Goal: Entertainment & Leisure: Browse casually

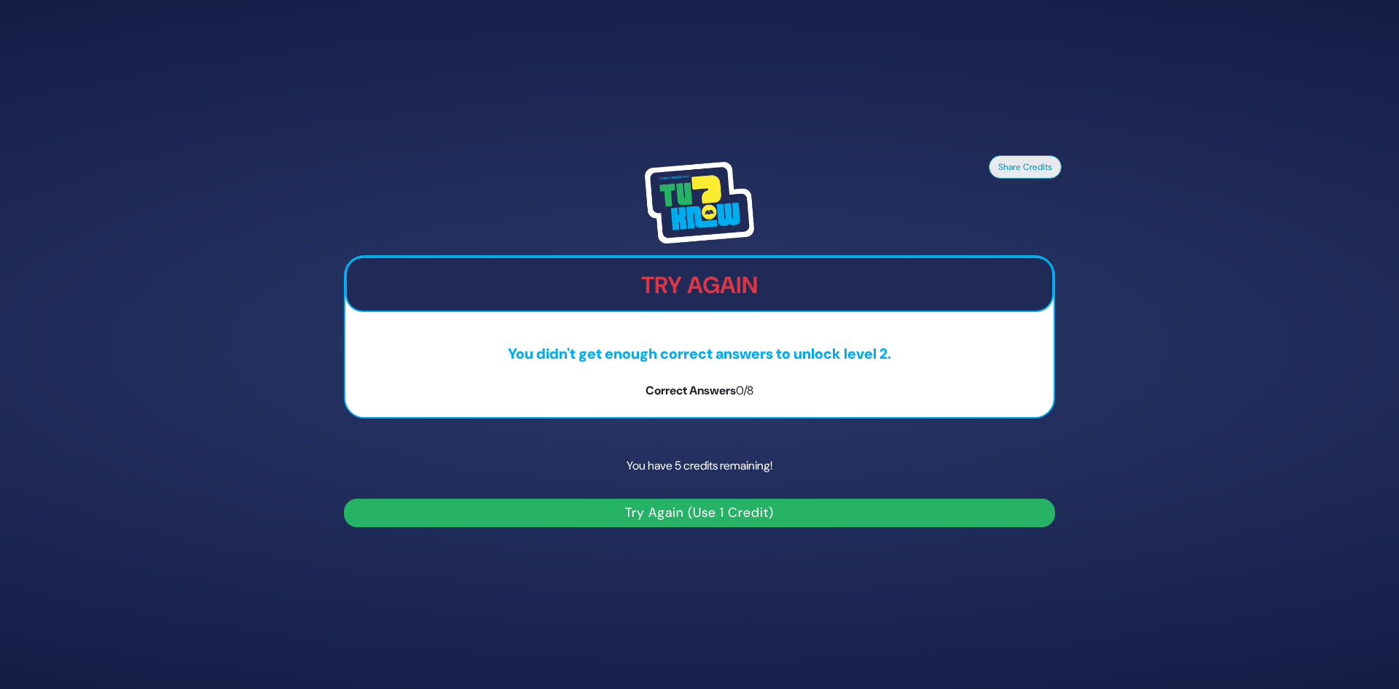
click at [722, 518] on button "Try Again (Use 1 Credit)" at bounding box center [699, 513] width 711 height 28
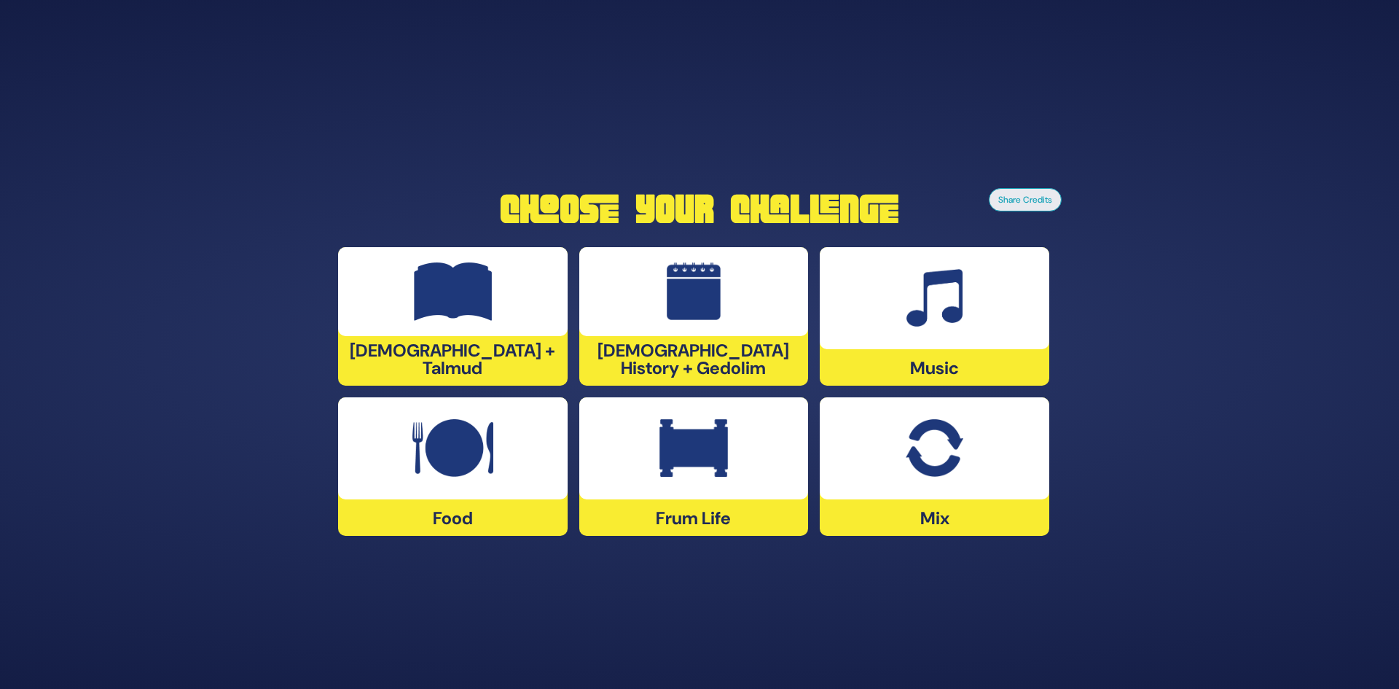
click at [708, 504] on div "Frum Life" at bounding box center [694, 466] width 230 height 138
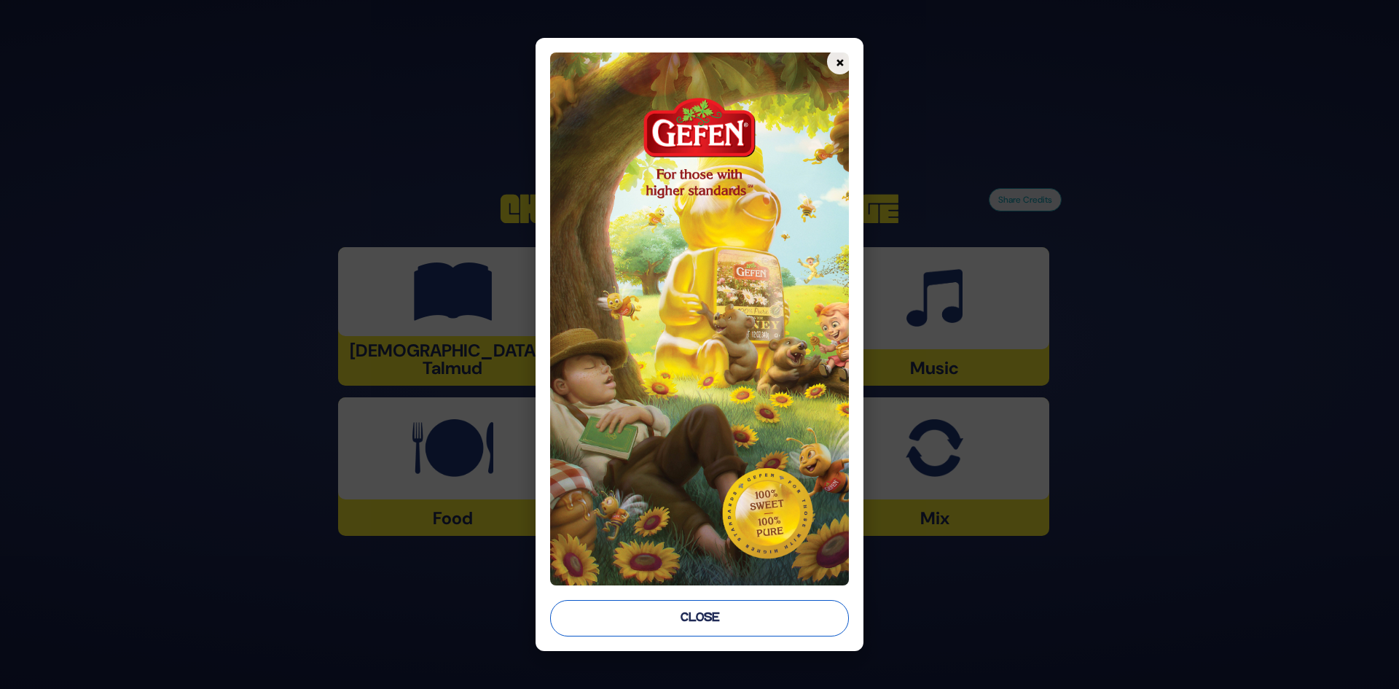
click at [758, 617] on button "Close" at bounding box center [700, 618] width 300 height 36
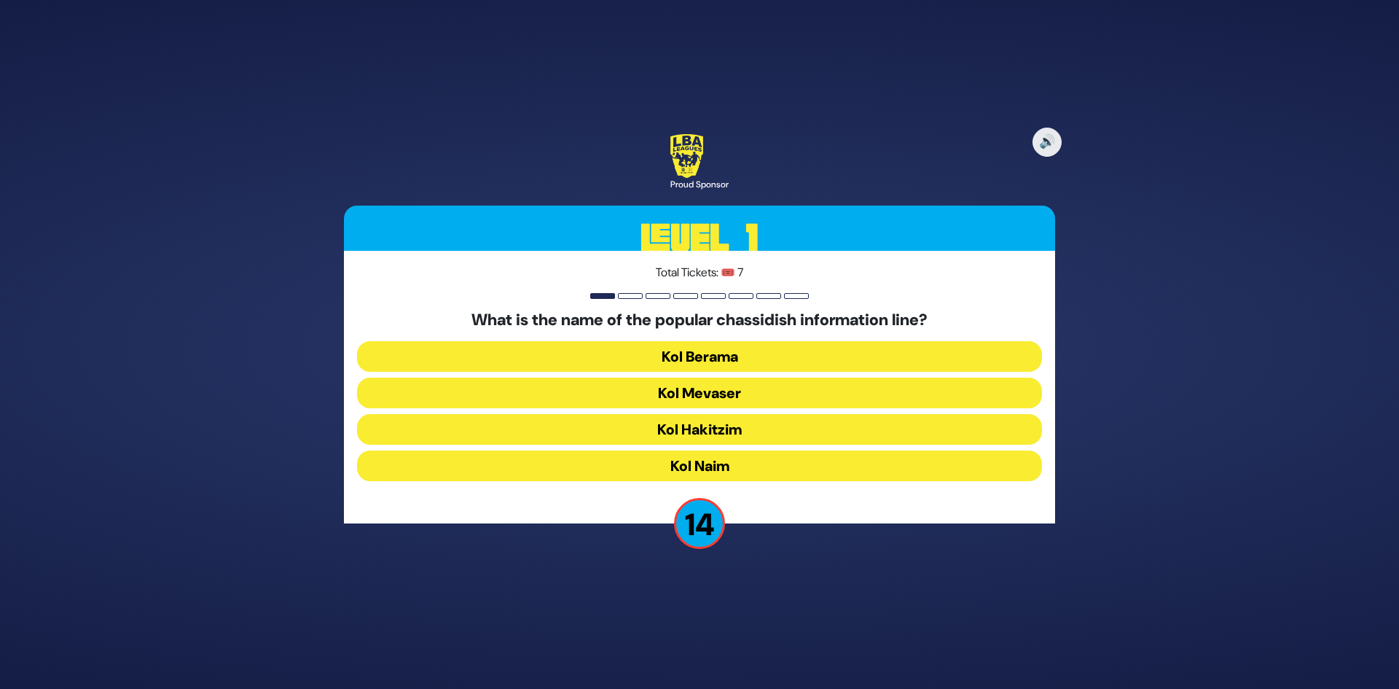
click at [729, 394] on button "Kol Mevaser" at bounding box center [699, 393] width 685 height 31
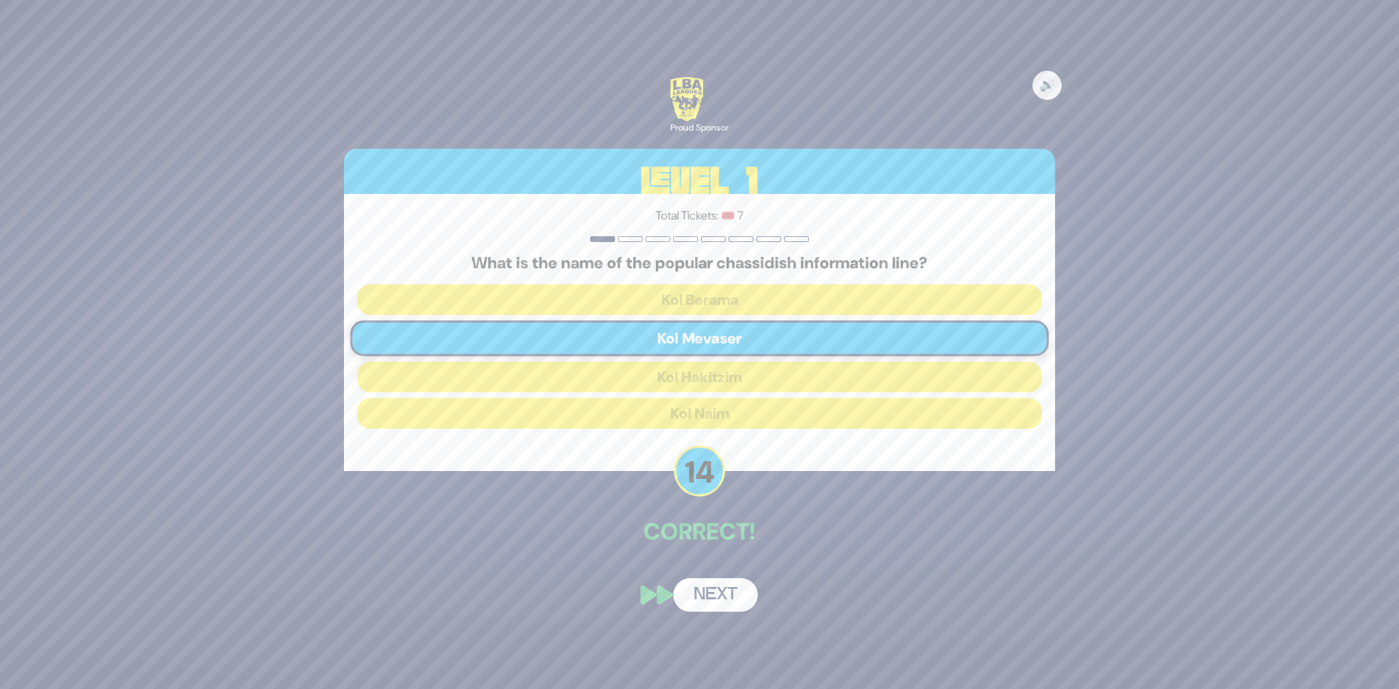
click at [735, 567] on div "🔊 Proud Sponsor Level 1 Total Tickets: 🎟️ 7 What is the name of the popular cha…" at bounding box center [700, 344] width 746 height 569
click at [730, 599] on button "Next" at bounding box center [715, 595] width 85 height 34
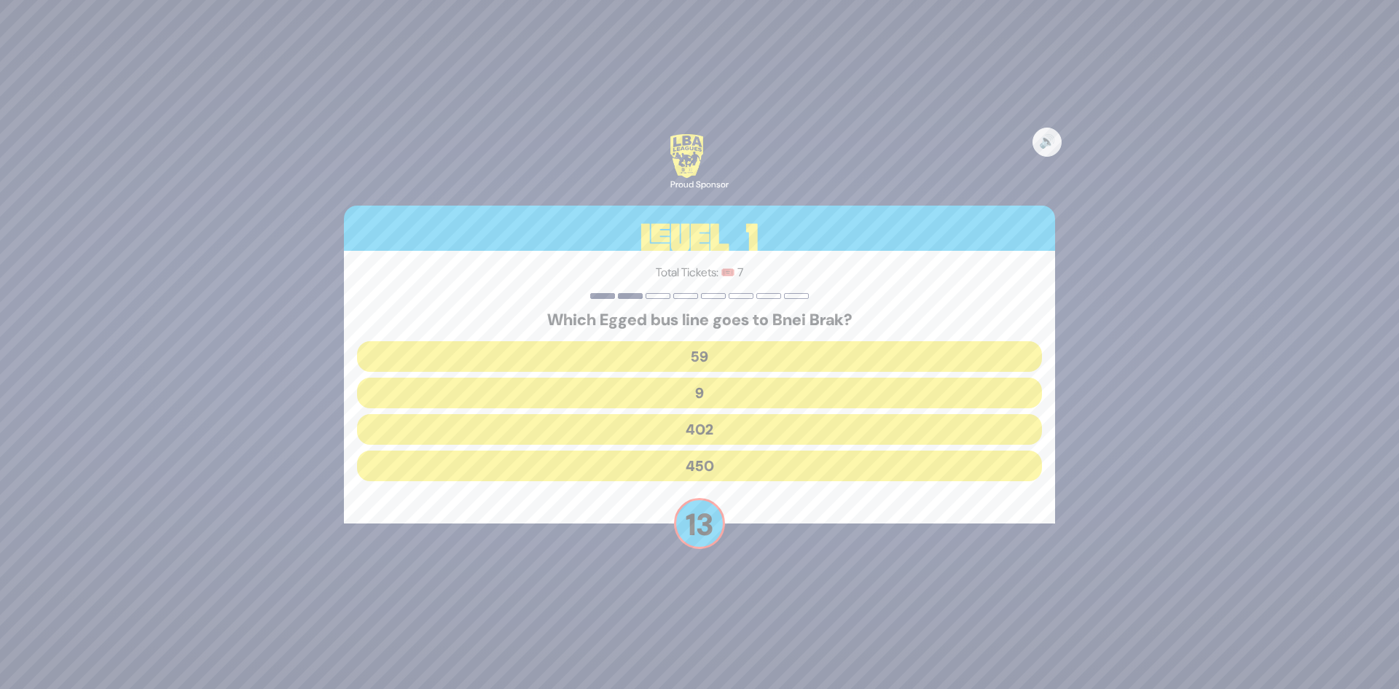
click at [741, 467] on button "450" at bounding box center [699, 465] width 685 height 31
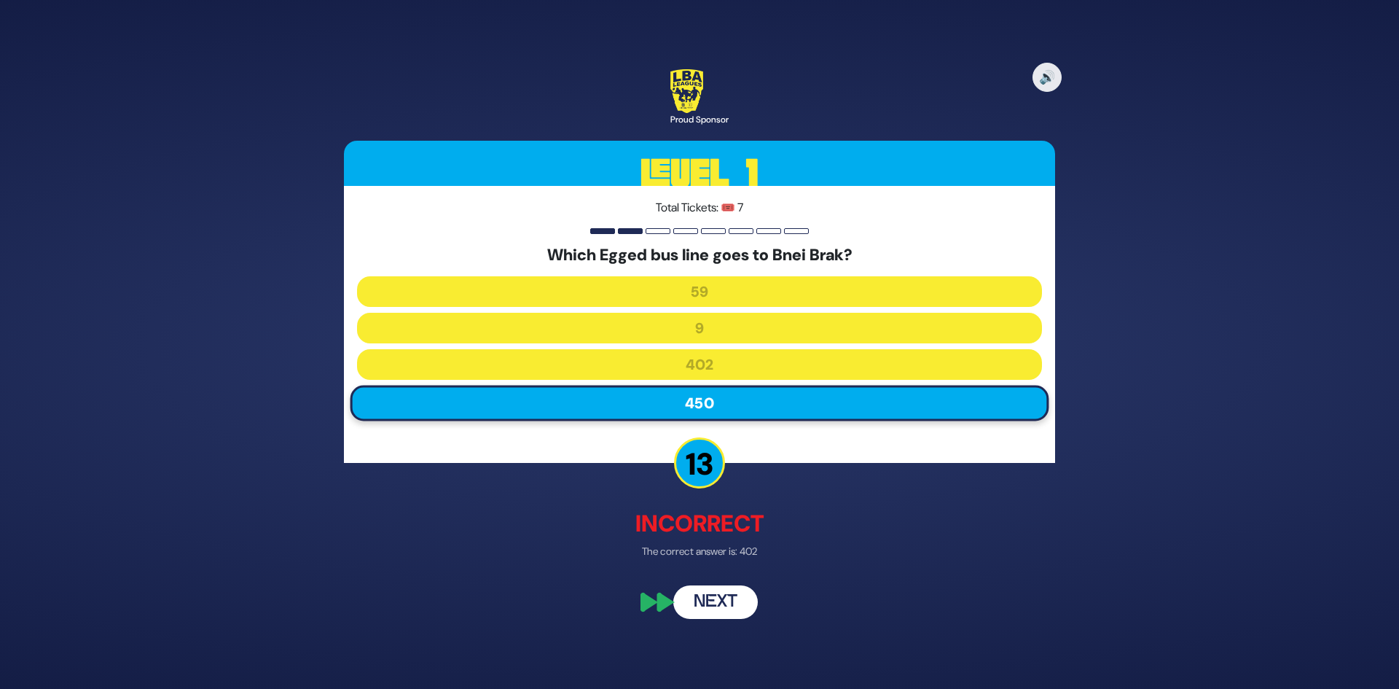
click at [746, 597] on button "Next" at bounding box center [715, 603] width 85 height 34
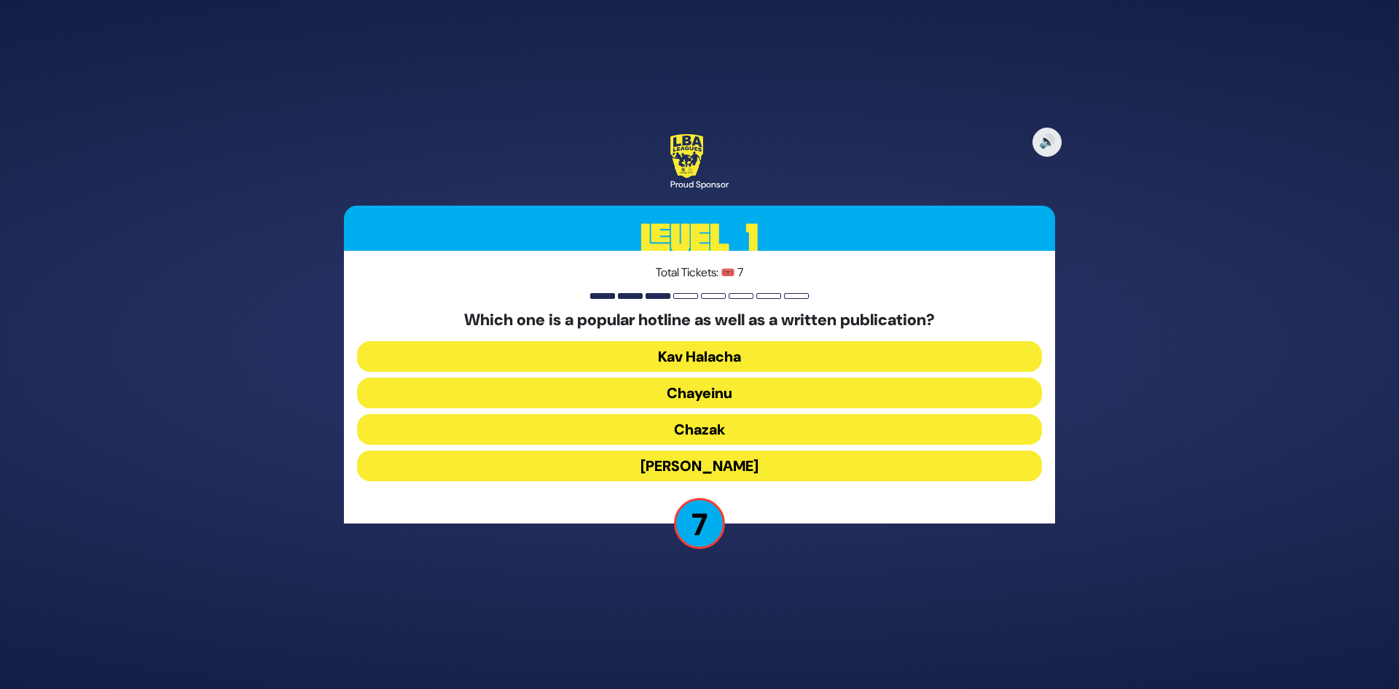
click at [762, 385] on button "Chayeinu" at bounding box center [699, 393] width 685 height 31
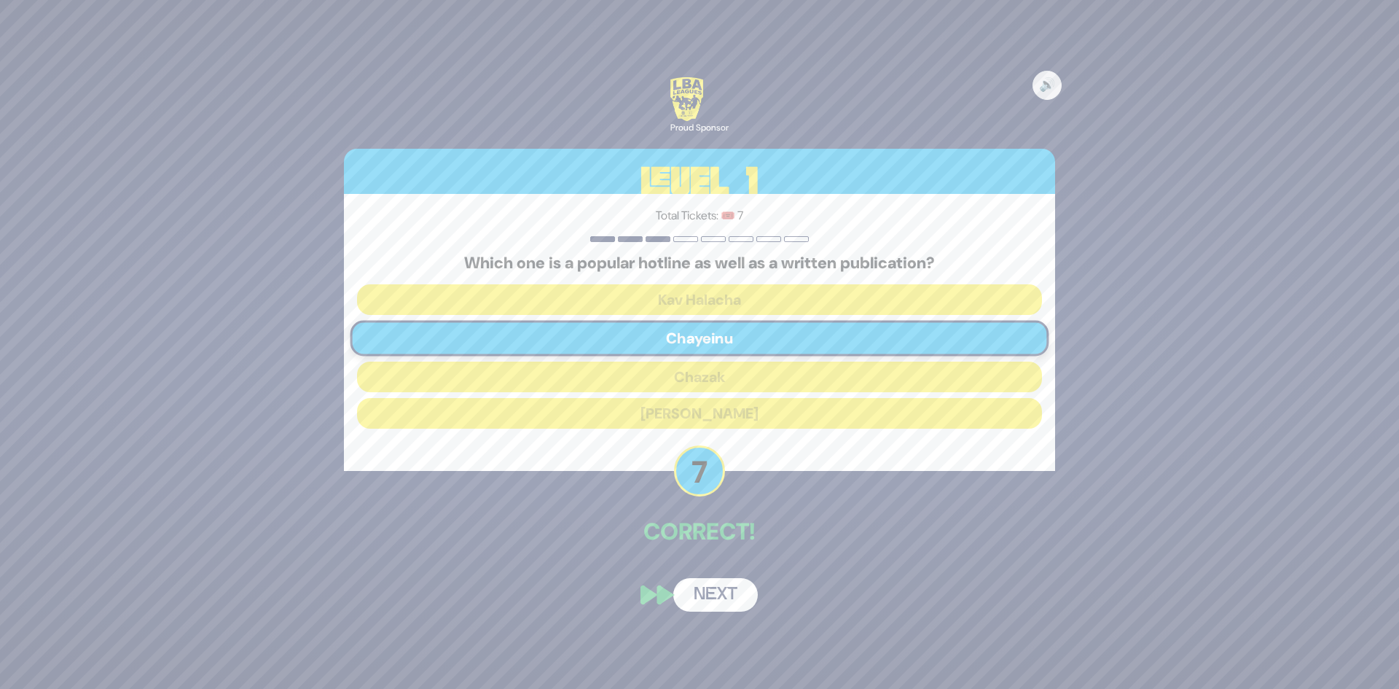
click at [748, 581] on button "Next" at bounding box center [715, 595] width 85 height 34
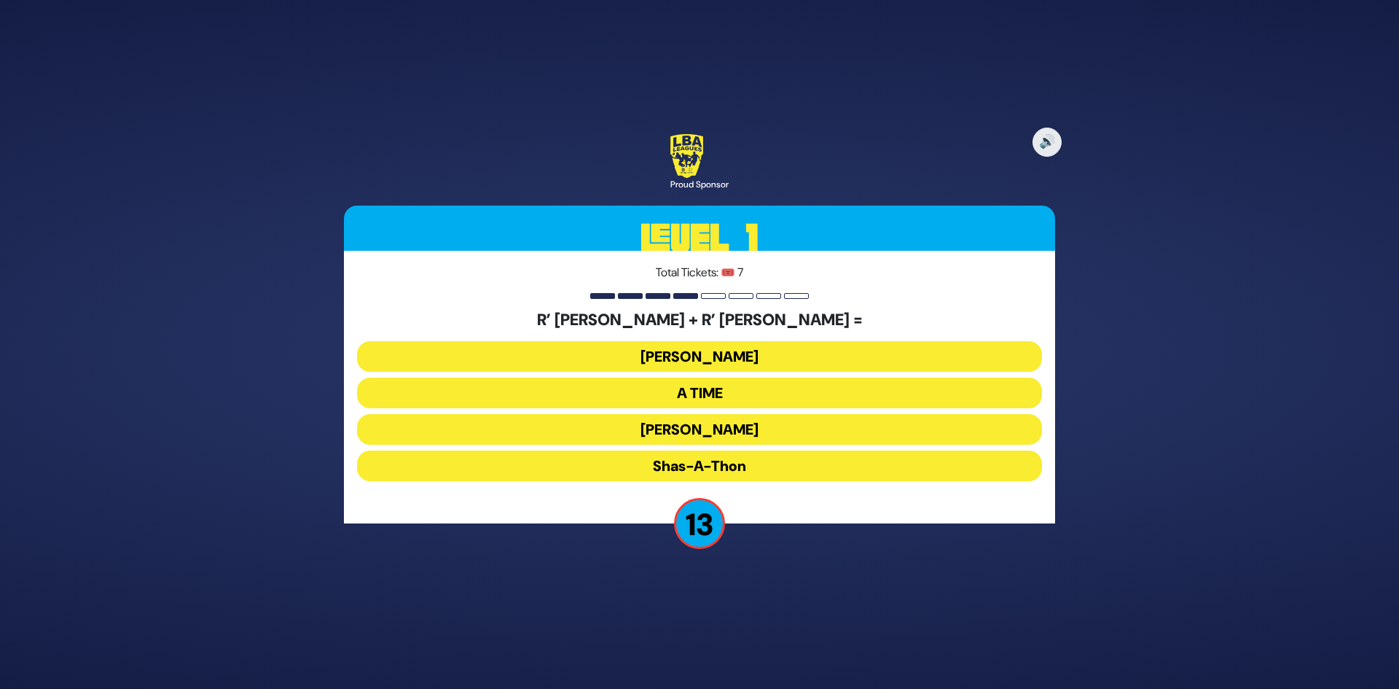
click at [767, 426] on button "[PERSON_NAME]" at bounding box center [699, 429] width 685 height 31
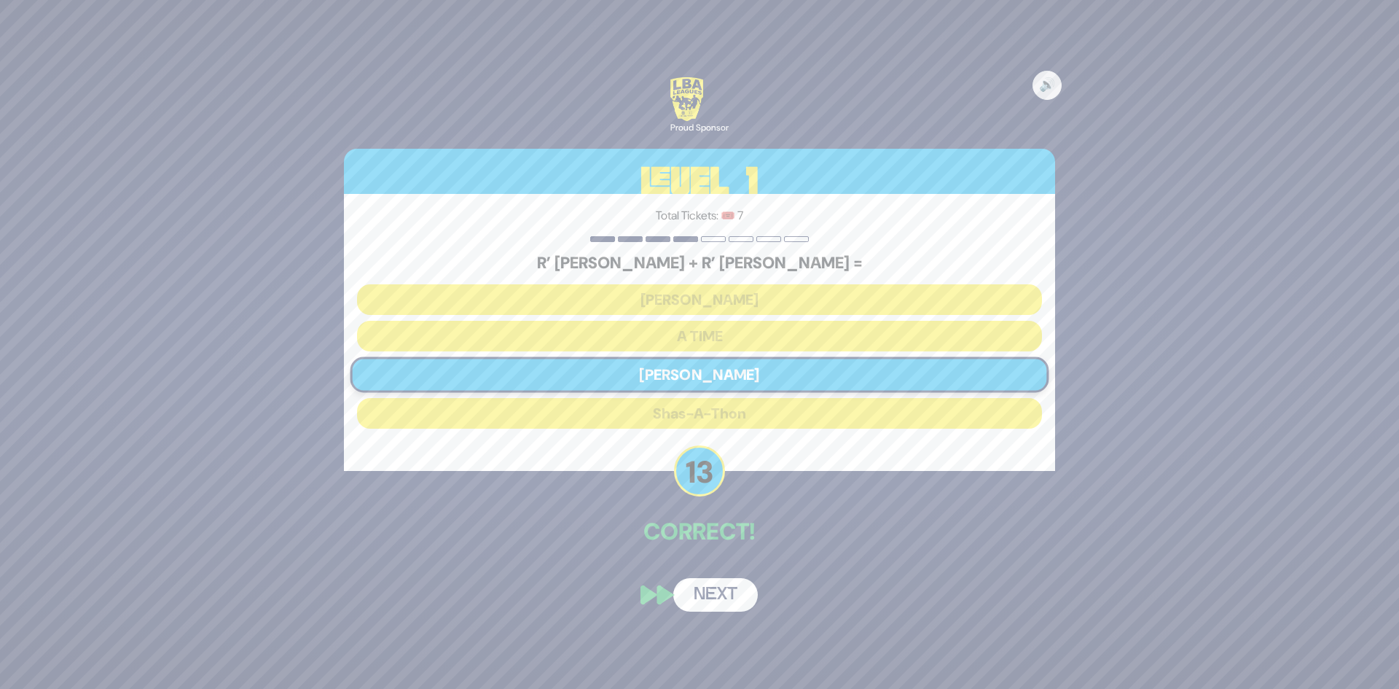
click at [732, 609] on button "Next" at bounding box center [715, 595] width 85 height 34
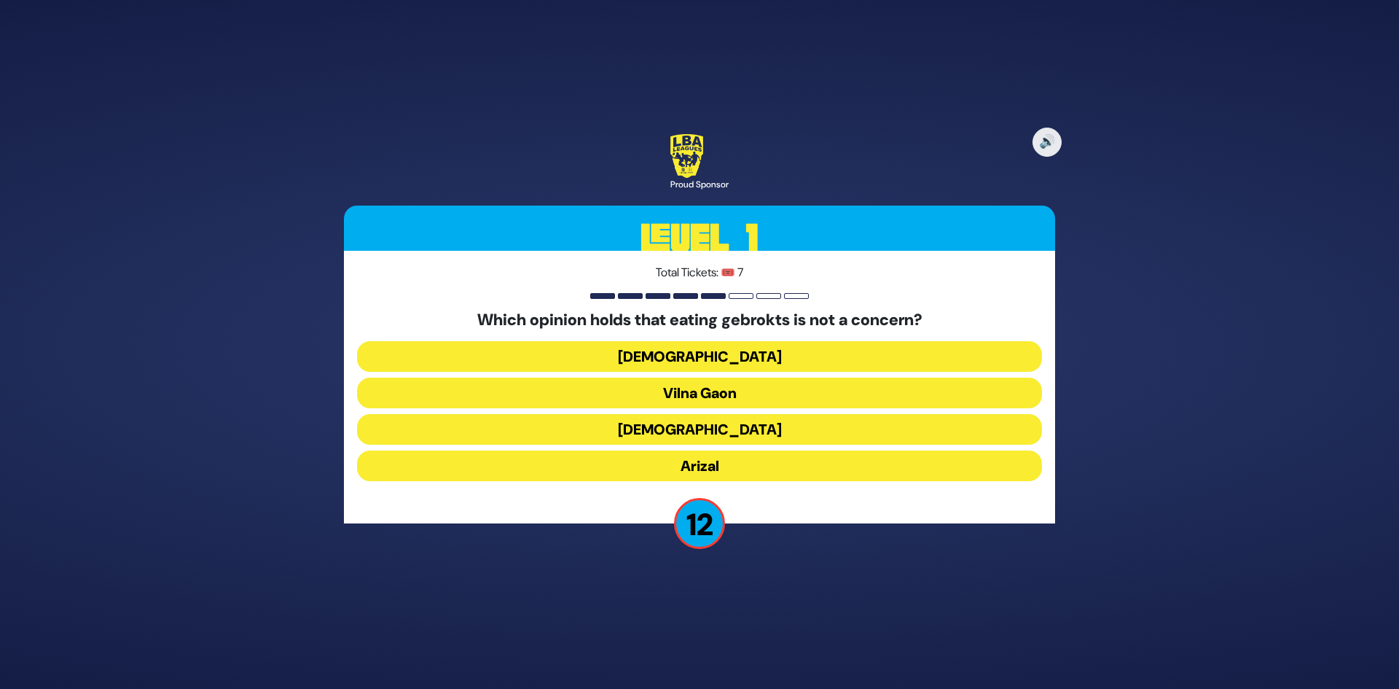
click at [750, 434] on button "[DEMOGRAPHIC_DATA]" at bounding box center [699, 429] width 685 height 31
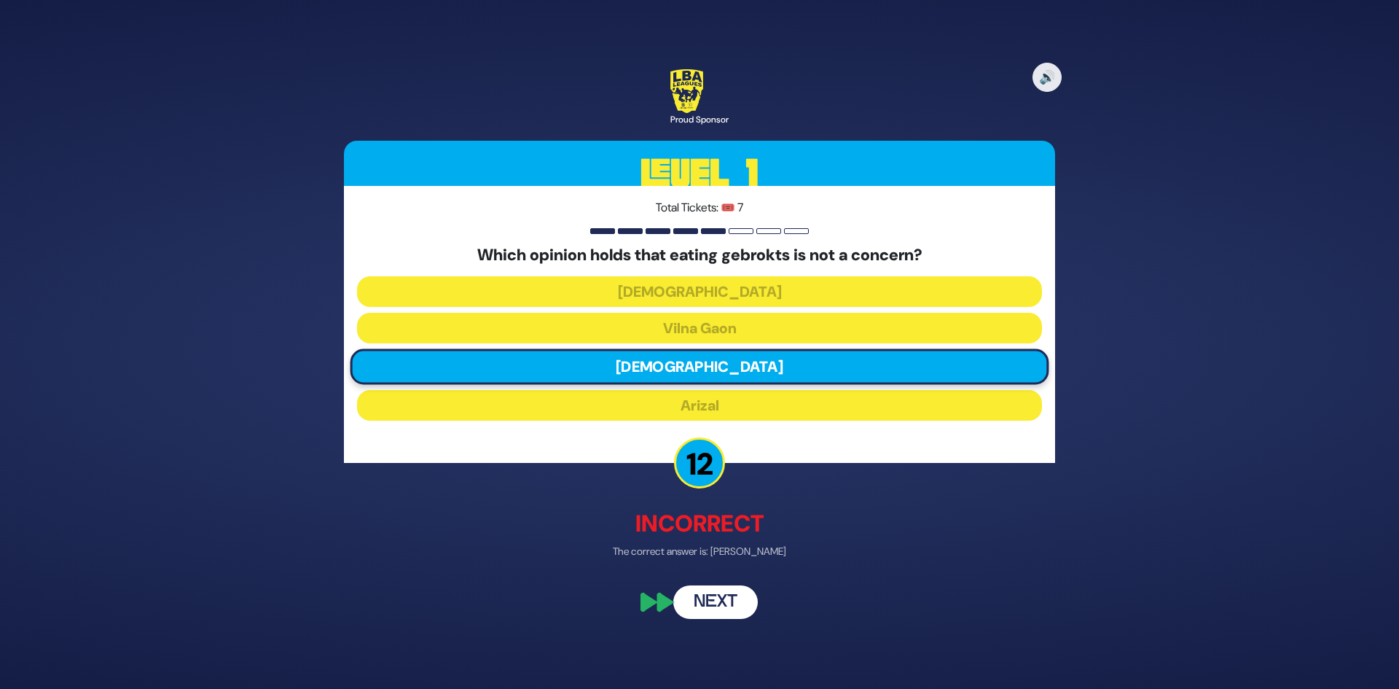
click at [732, 587] on button "Next" at bounding box center [715, 603] width 85 height 34
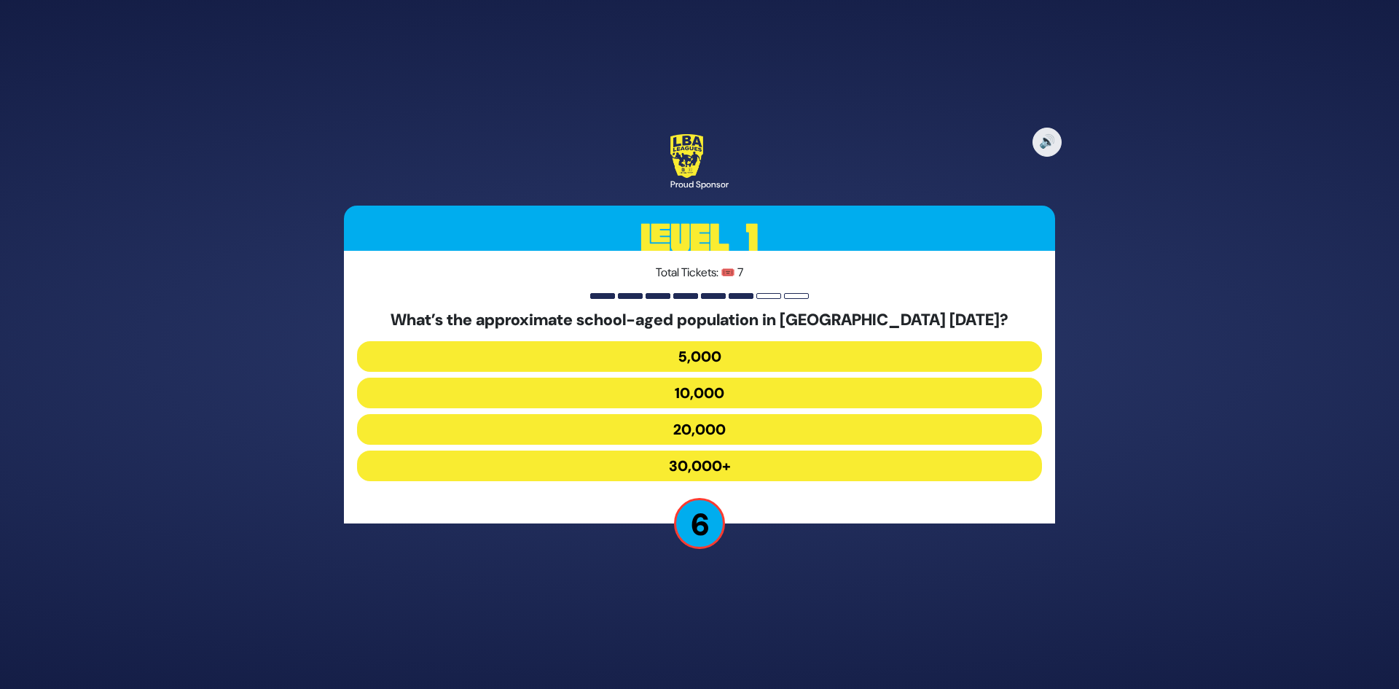
click at [748, 456] on button "30,000+" at bounding box center [699, 465] width 685 height 31
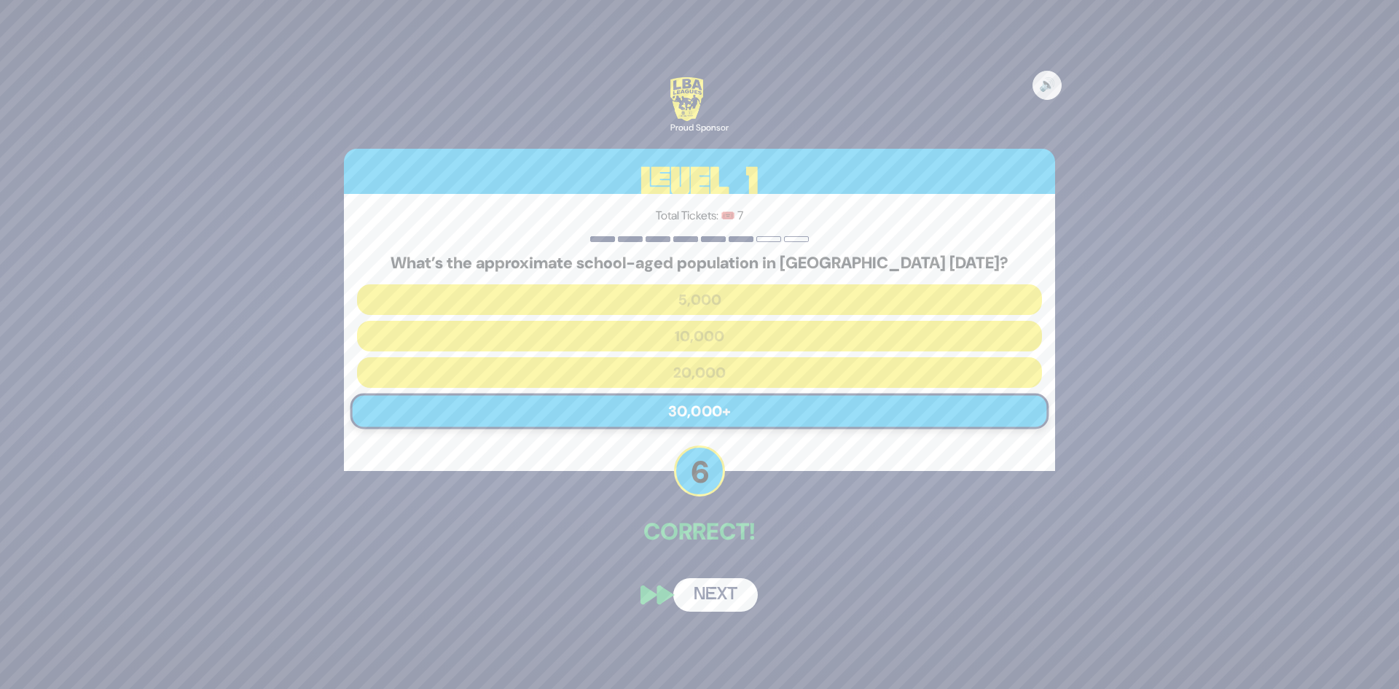
drag, startPoint x: 713, startPoint y: 617, endPoint x: 715, endPoint y: 601, distance: 16.9
click at [713, 616] on div "🔊 Proud Sponsor Level 1 Total Tickets: 🎟️ 7 What’s the approximate school-aged …" at bounding box center [700, 344] width 746 height 569
click at [717, 590] on button "Next" at bounding box center [715, 595] width 85 height 34
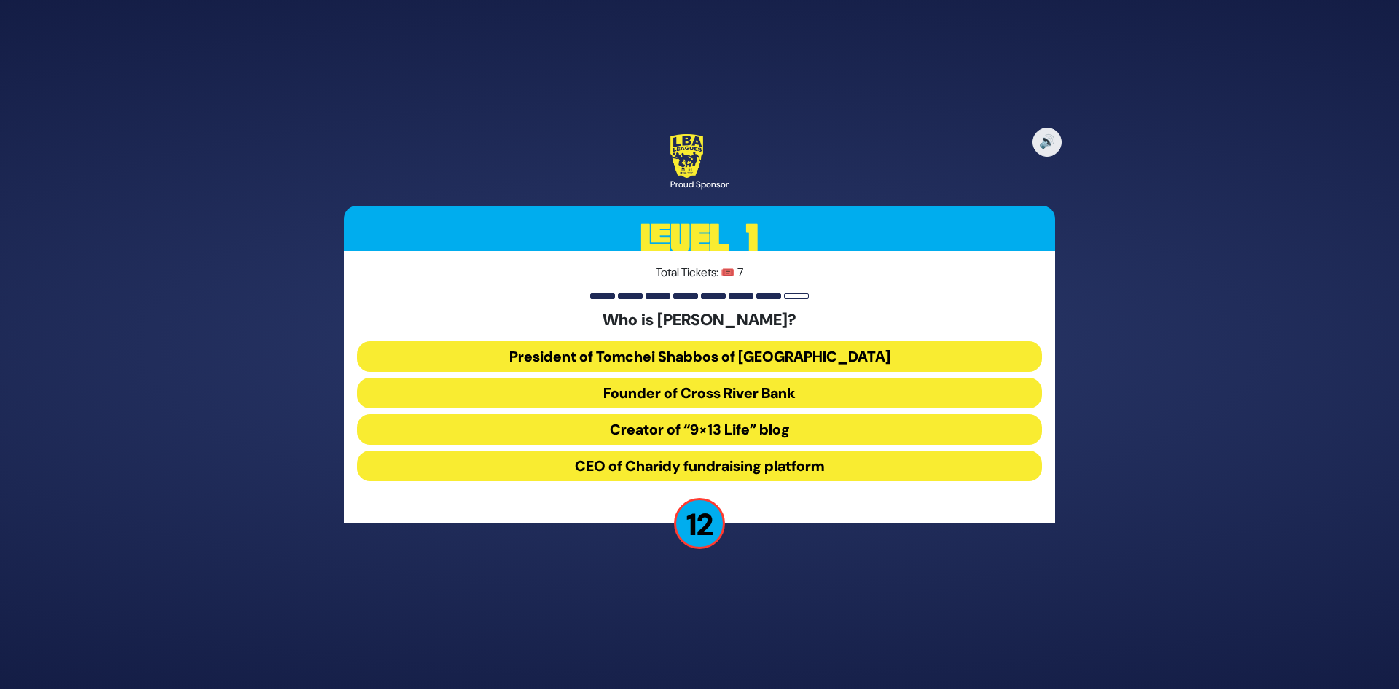
click at [709, 366] on button "President of Tomchei Shabbos of [GEOGRAPHIC_DATA]" at bounding box center [699, 356] width 685 height 31
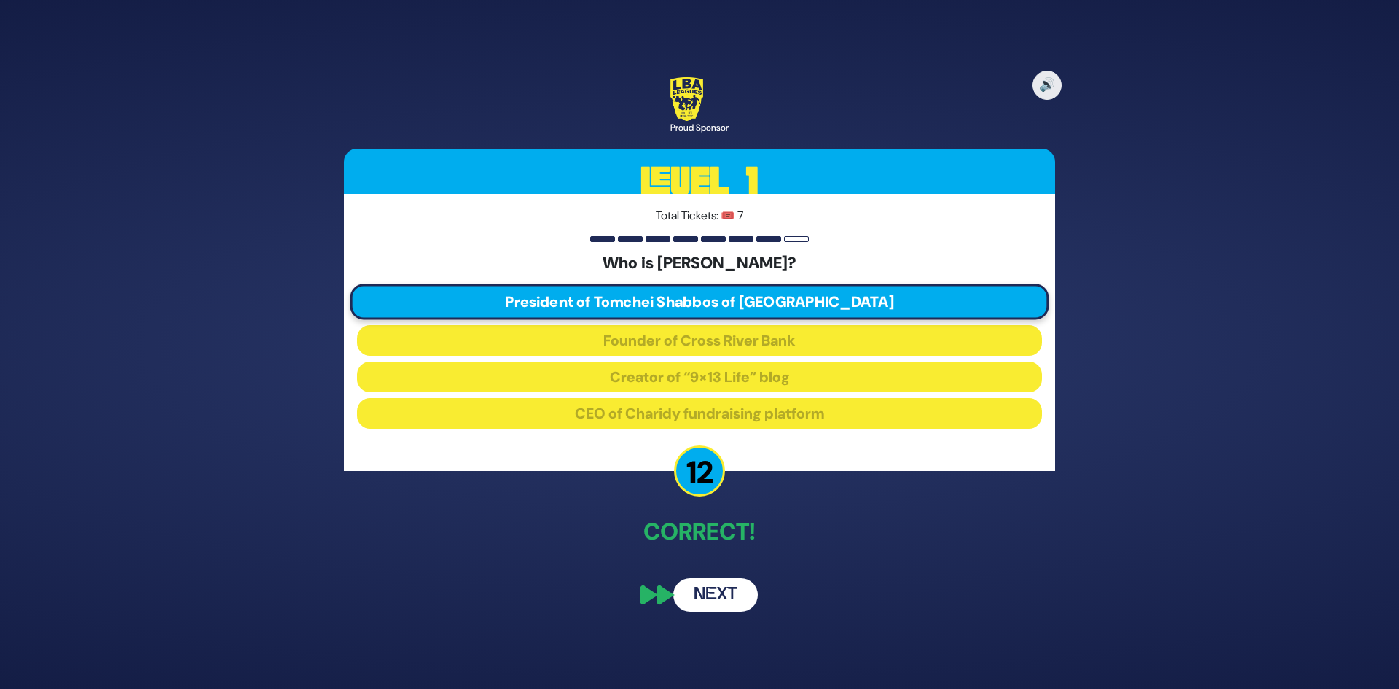
click at [724, 602] on button "Next" at bounding box center [715, 595] width 85 height 34
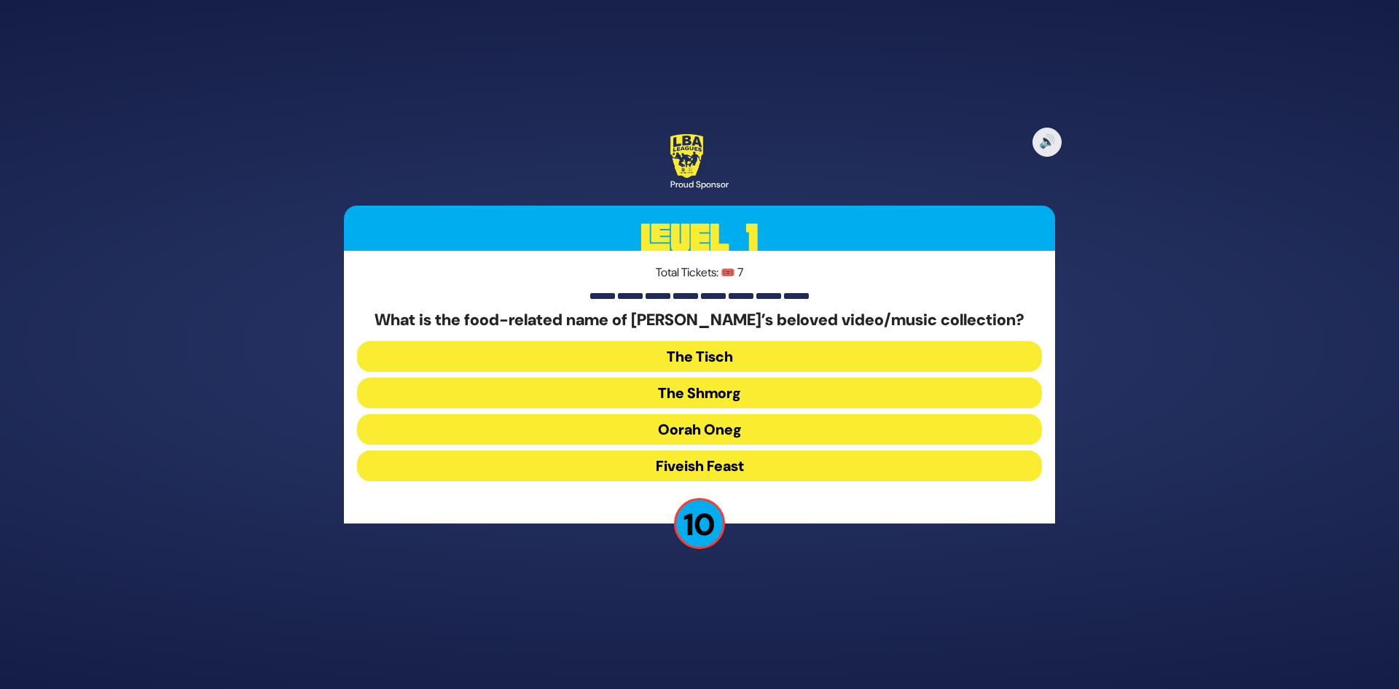
click at [801, 389] on button "The Shmorg" at bounding box center [699, 393] width 685 height 31
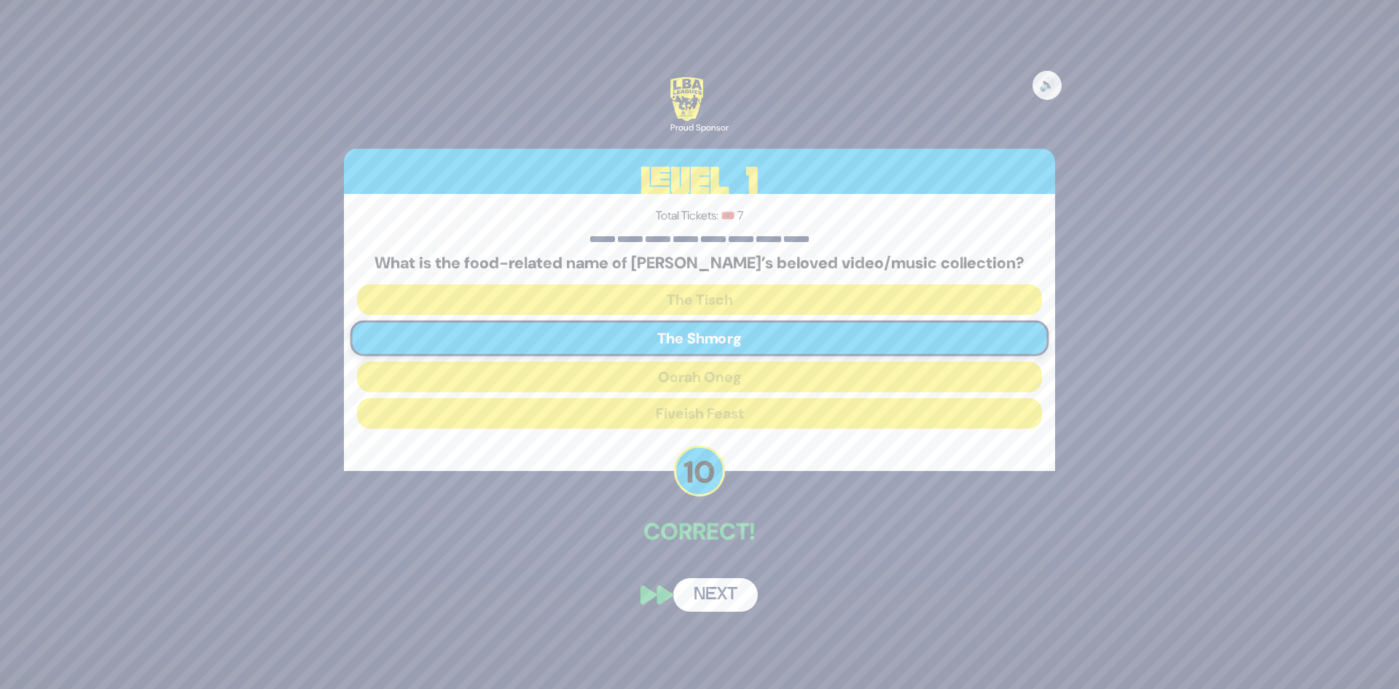
click at [748, 592] on button "Next" at bounding box center [715, 595] width 85 height 34
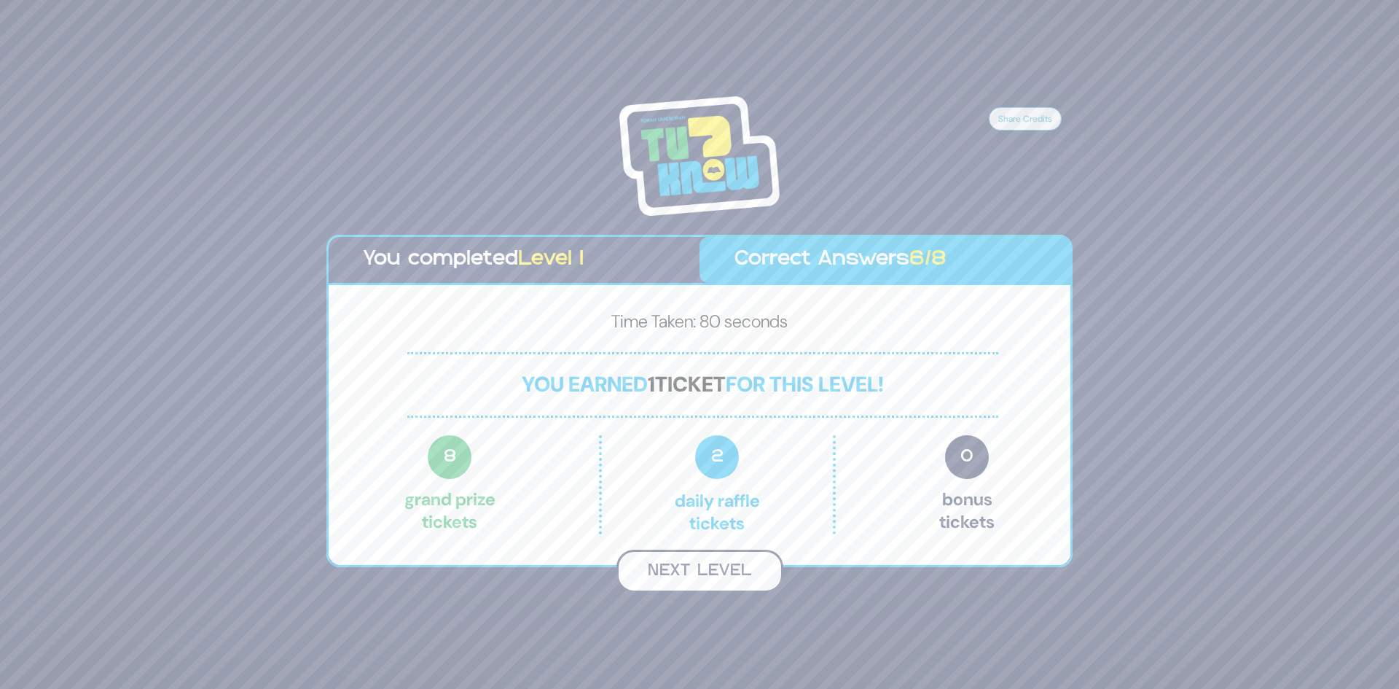
click at [684, 582] on button "Next Level" at bounding box center [700, 571] width 167 height 43
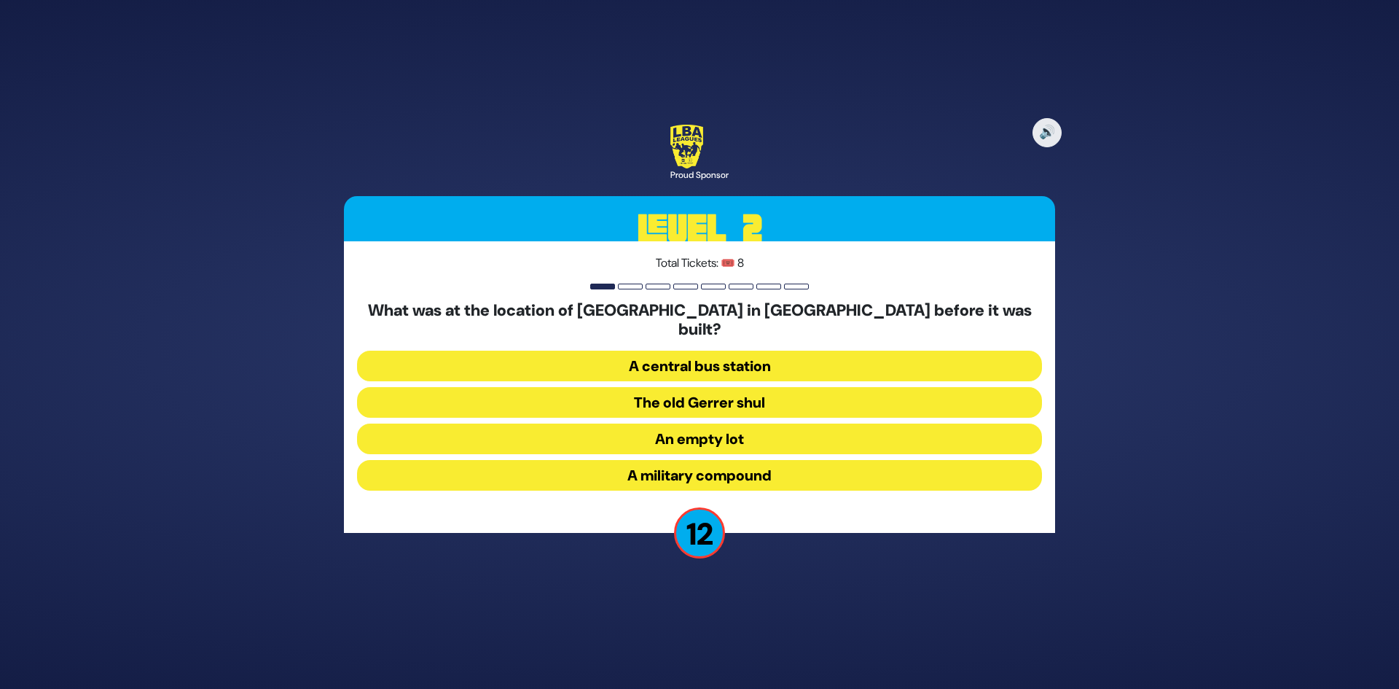
click at [684, 478] on button "A military compound" at bounding box center [699, 475] width 685 height 31
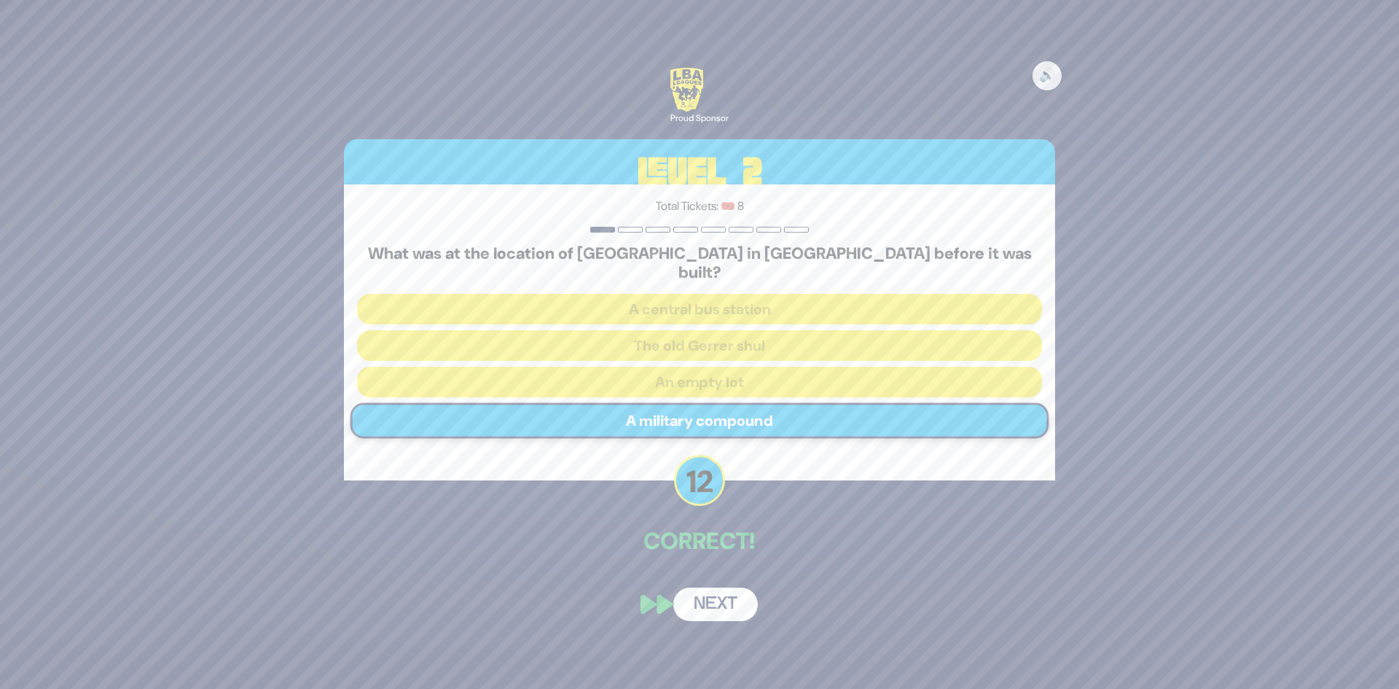
click at [714, 574] on div "🔊 Proud Sponsor Level 2 Total Tickets: 🎟️ 8 What was at the location of [GEOGRA…" at bounding box center [700, 344] width 746 height 589
click at [716, 587] on button "Next" at bounding box center [715, 604] width 85 height 34
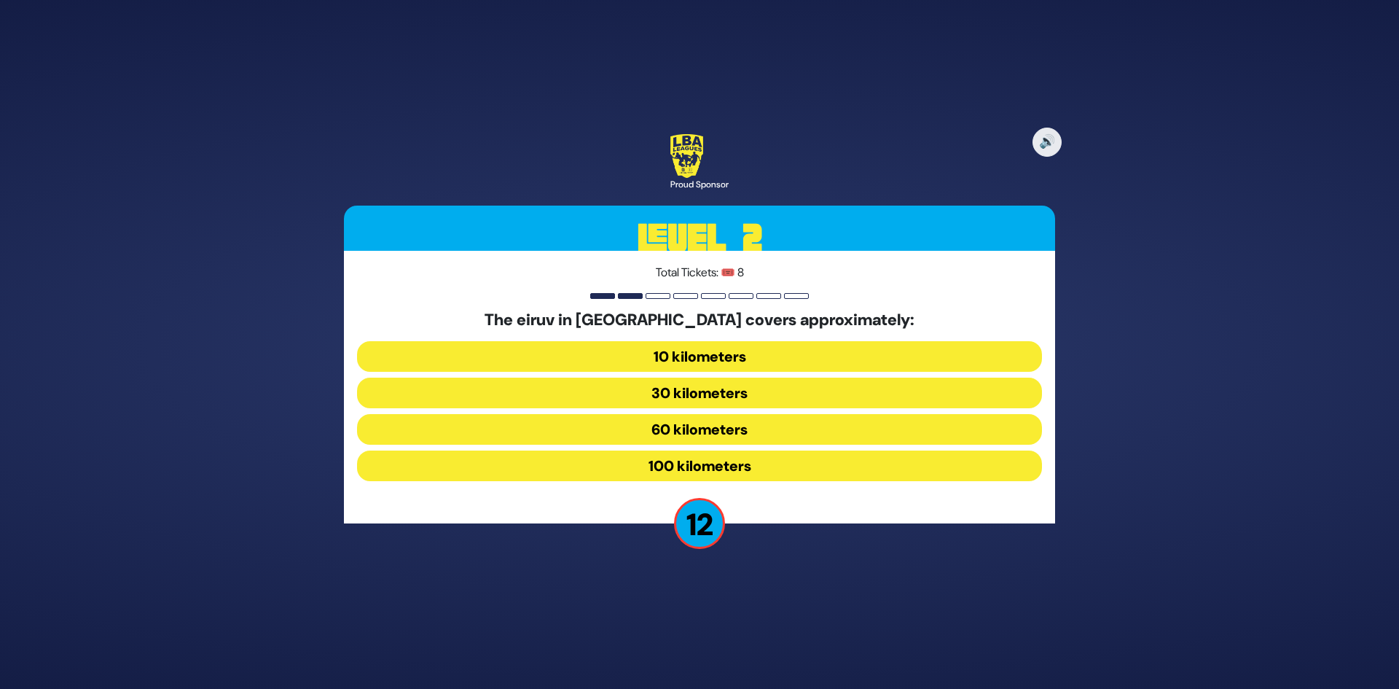
click at [723, 425] on button "60 kilometers" at bounding box center [699, 429] width 685 height 31
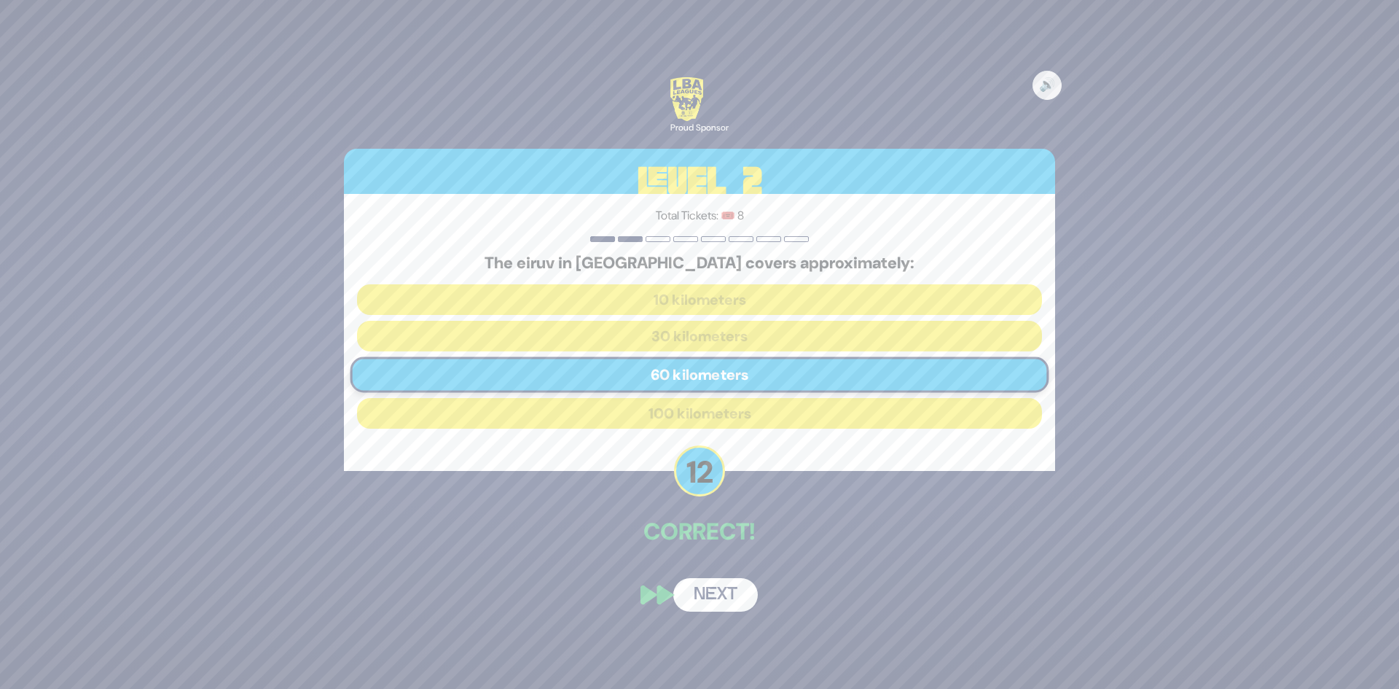
click at [740, 584] on button "Next" at bounding box center [715, 595] width 85 height 34
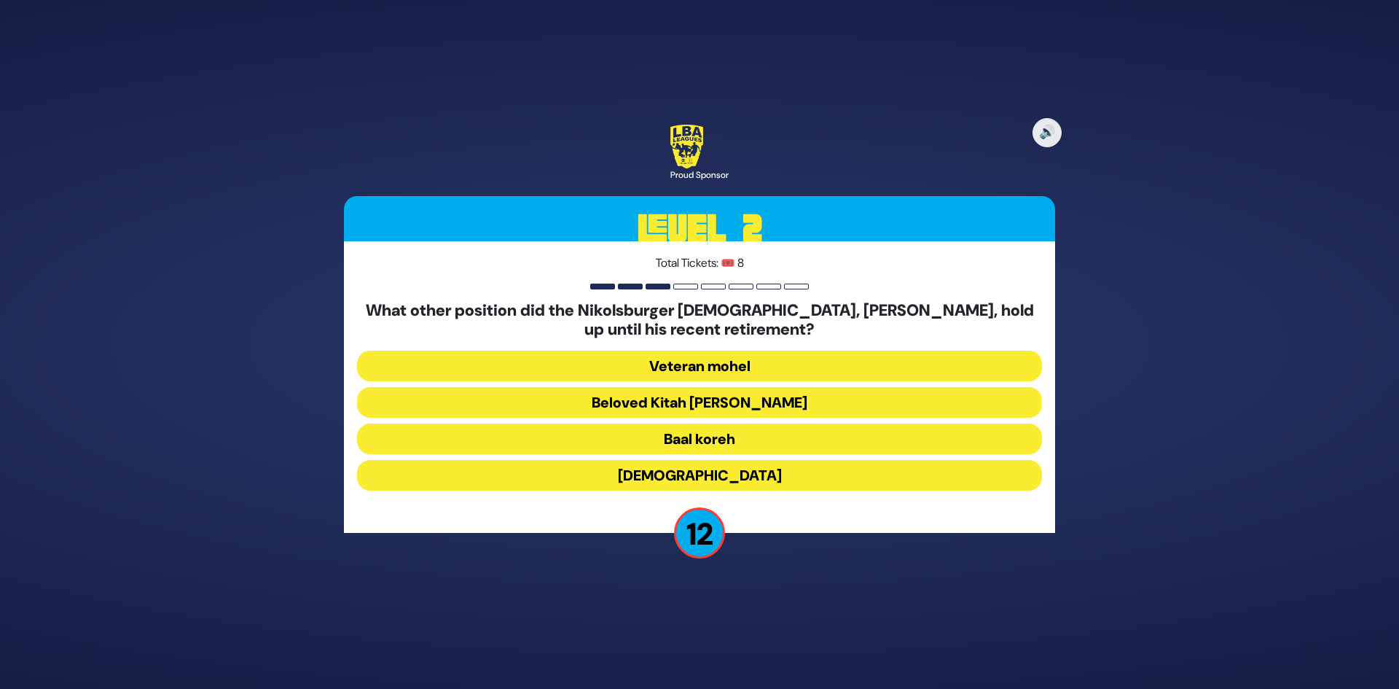
click at [748, 406] on button "Beloved Kitah [PERSON_NAME]" at bounding box center [699, 402] width 685 height 31
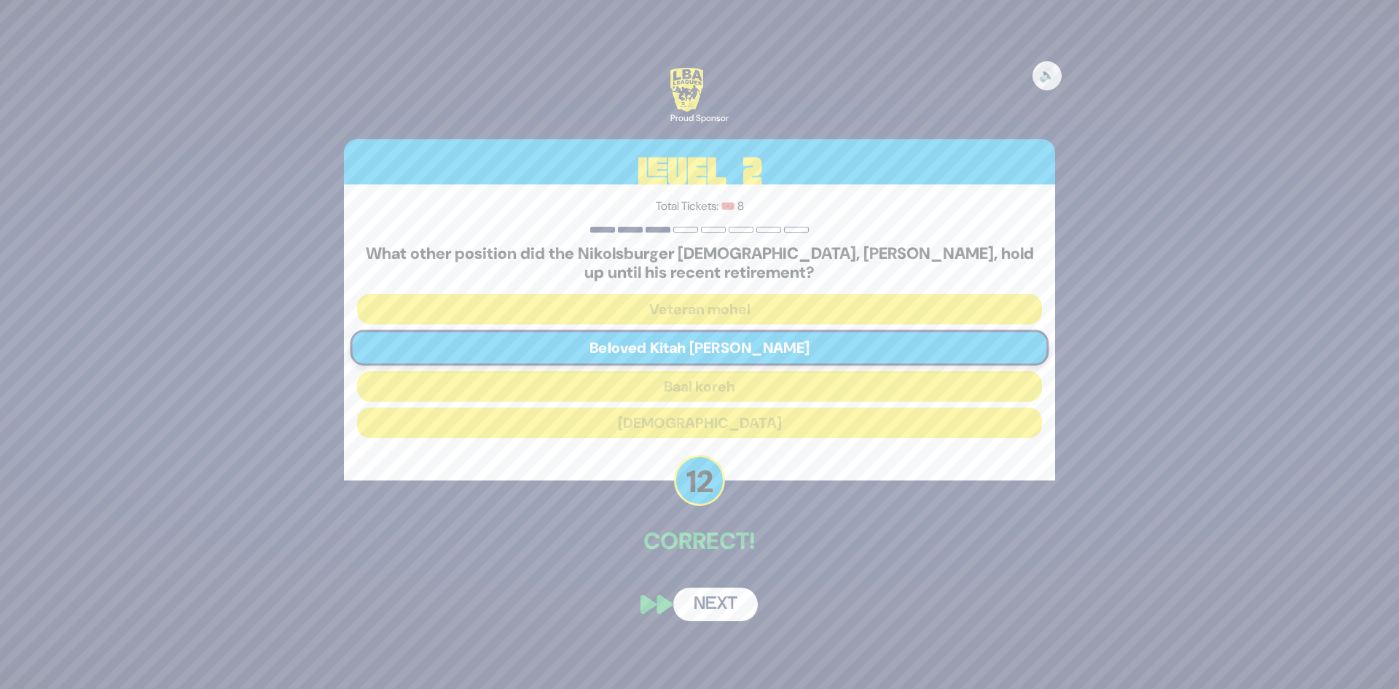
click at [730, 602] on button "Next" at bounding box center [715, 604] width 85 height 34
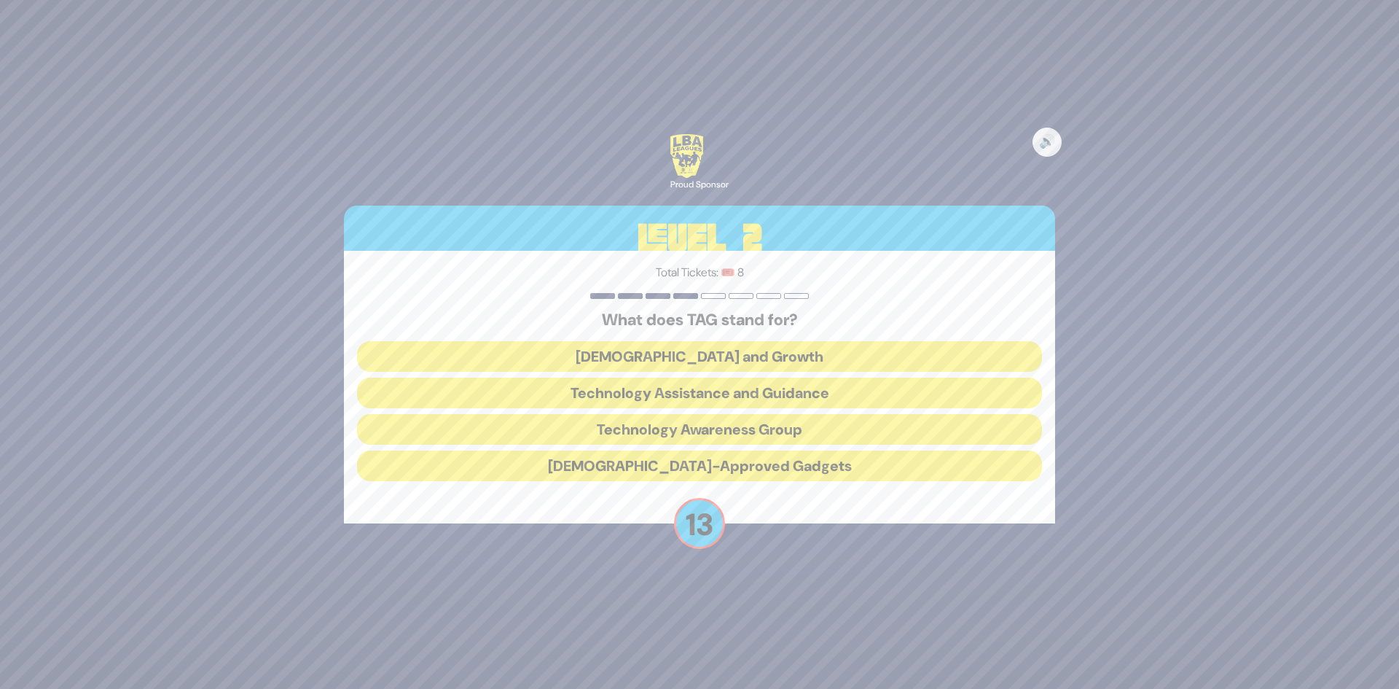
click at [754, 439] on button "Technology Awareness Group" at bounding box center [699, 429] width 685 height 31
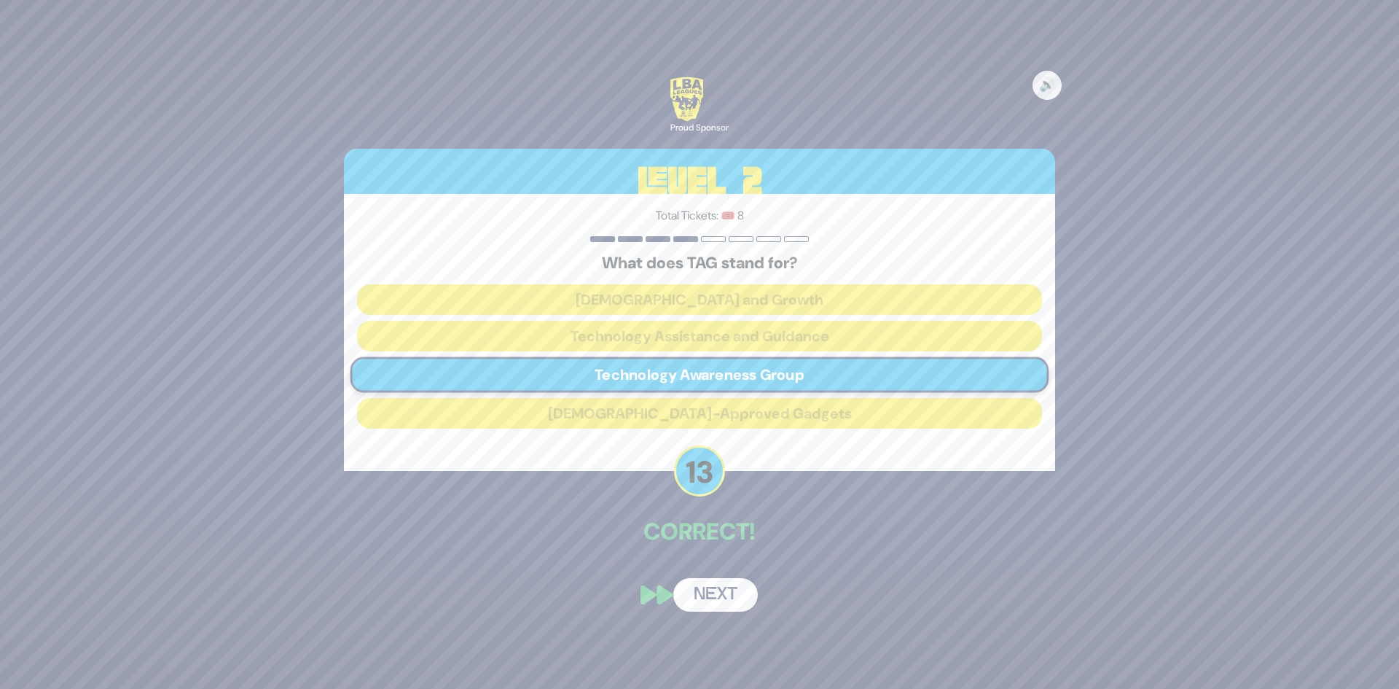
click at [743, 589] on button "Next" at bounding box center [715, 595] width 85 height 34
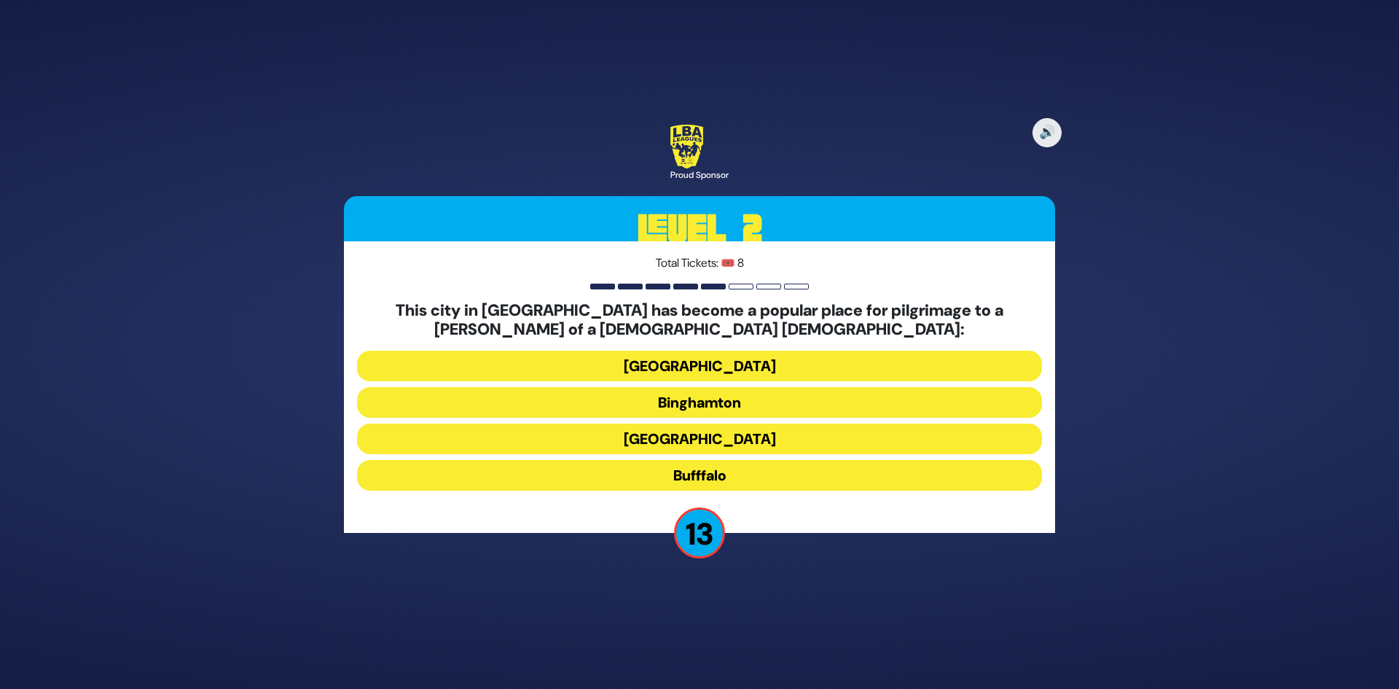
click at [766, 476] on button "Bufffalo" at bounding box center [699, 475] width 685 height 31
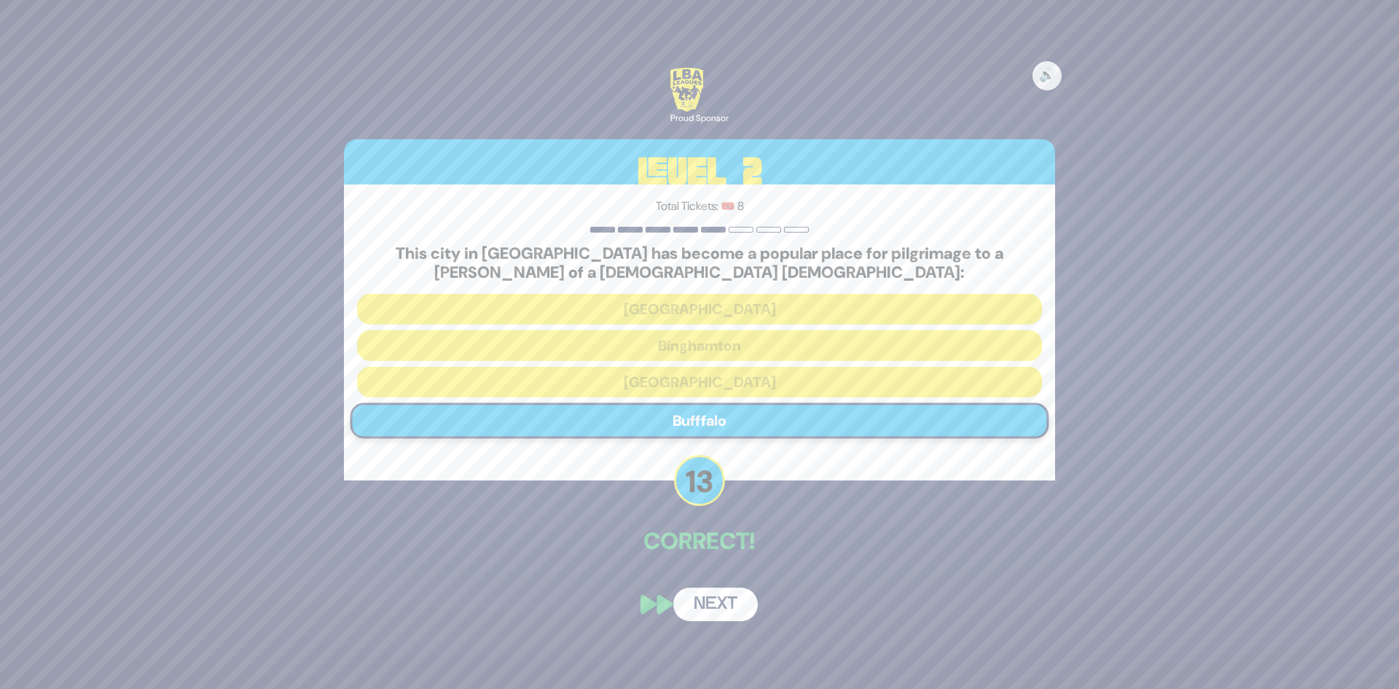
click at [732, 606] on button "Next" at bounding box center [715, 604] width 85 height 34
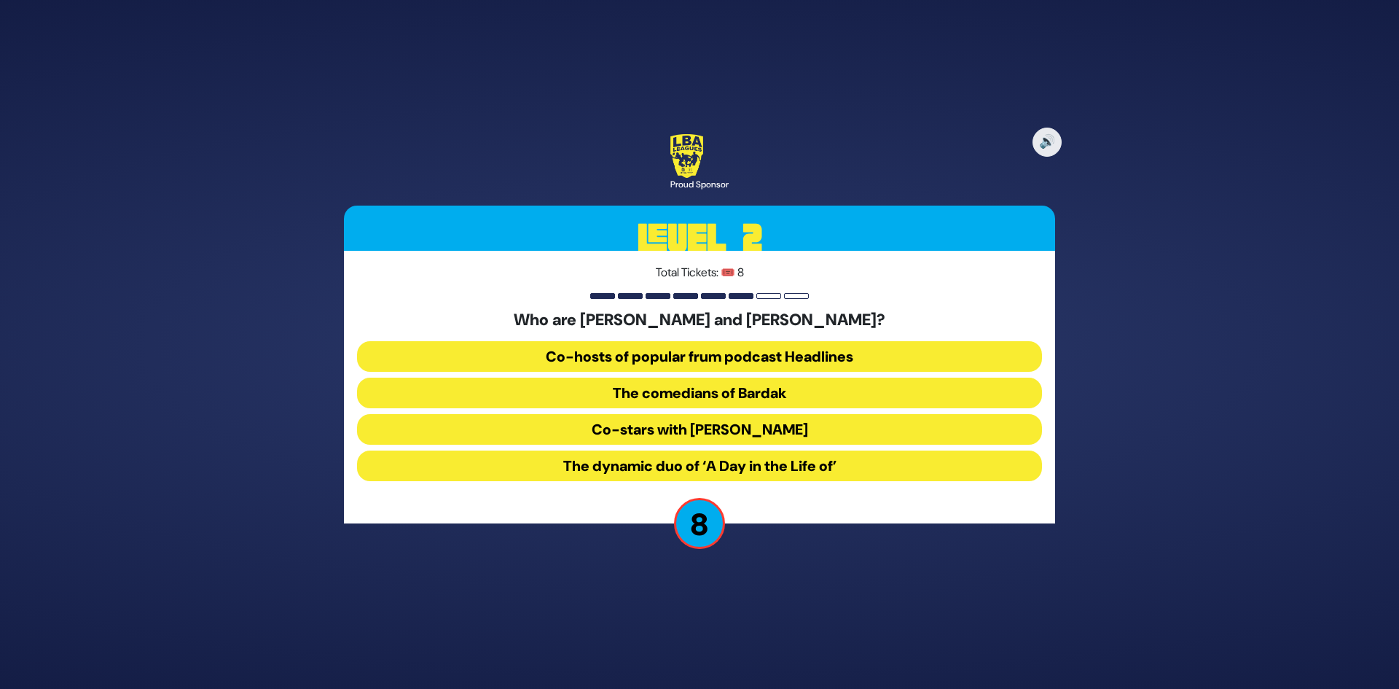
click at [752, 403] on button "The comedians of Bardak" at bounding box center [699, 393] width 685 height 31
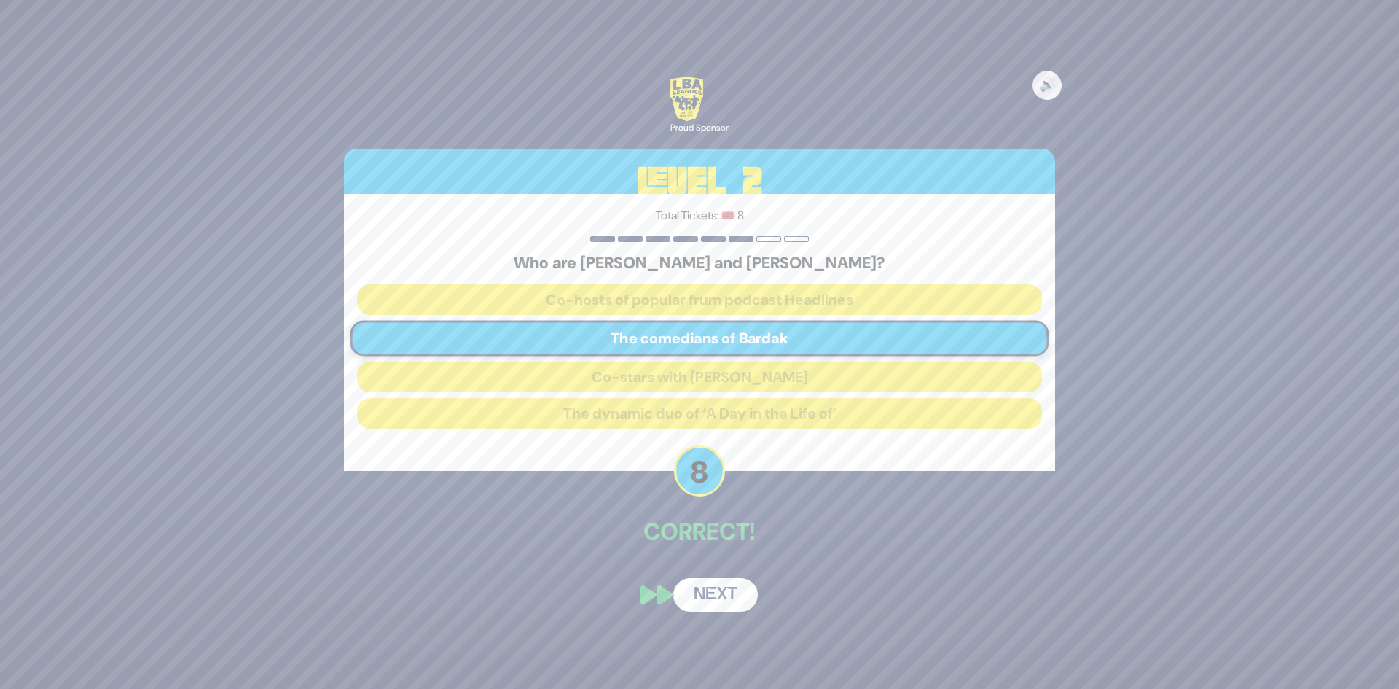
click at [735, 592] on button "Next" at bounding box center [715, 595] width 85 height 34
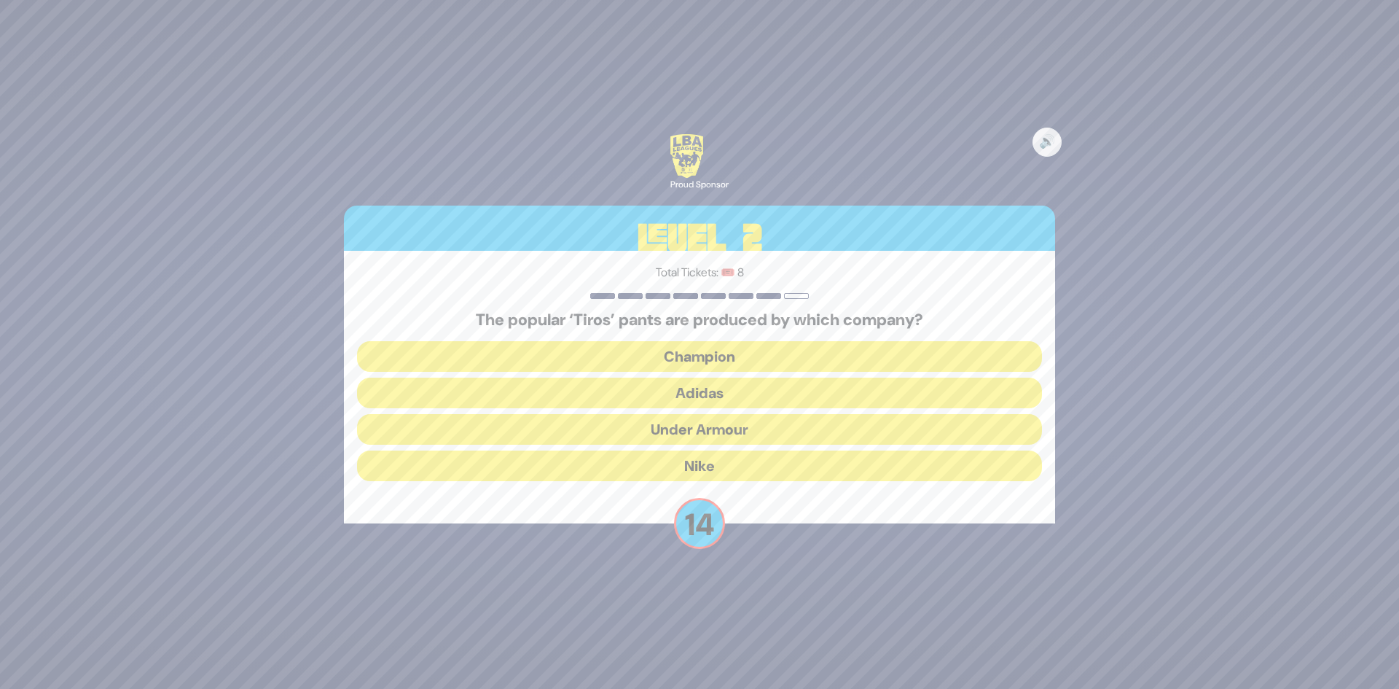
click at [760, 402] on button "Adidas" at bounding box center [699, 393] width 685 height 31
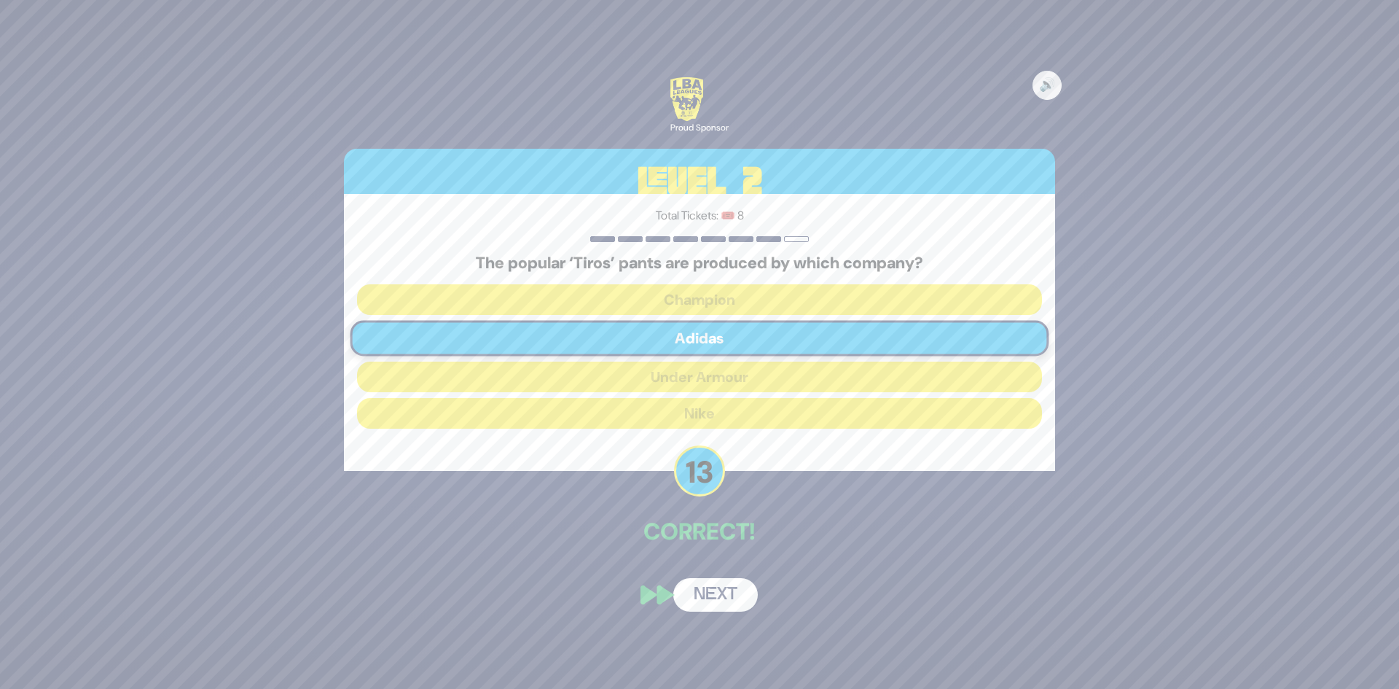
drag, startPoint x: 727, startPoint y: 626, endPoint x: 726, endPoint y: 604, distance: 21.9
click at [727, 622] on div "🔊 Proud Sponsor Level 2 Total Tickets: 🎟️ 8 The popular ‘Tiros’ pants are produ…" at bounding box center [700, 344] width 746 height 569
click at [726, 604] on button "Next" at bounding box center [715, 595] width 85 height 34
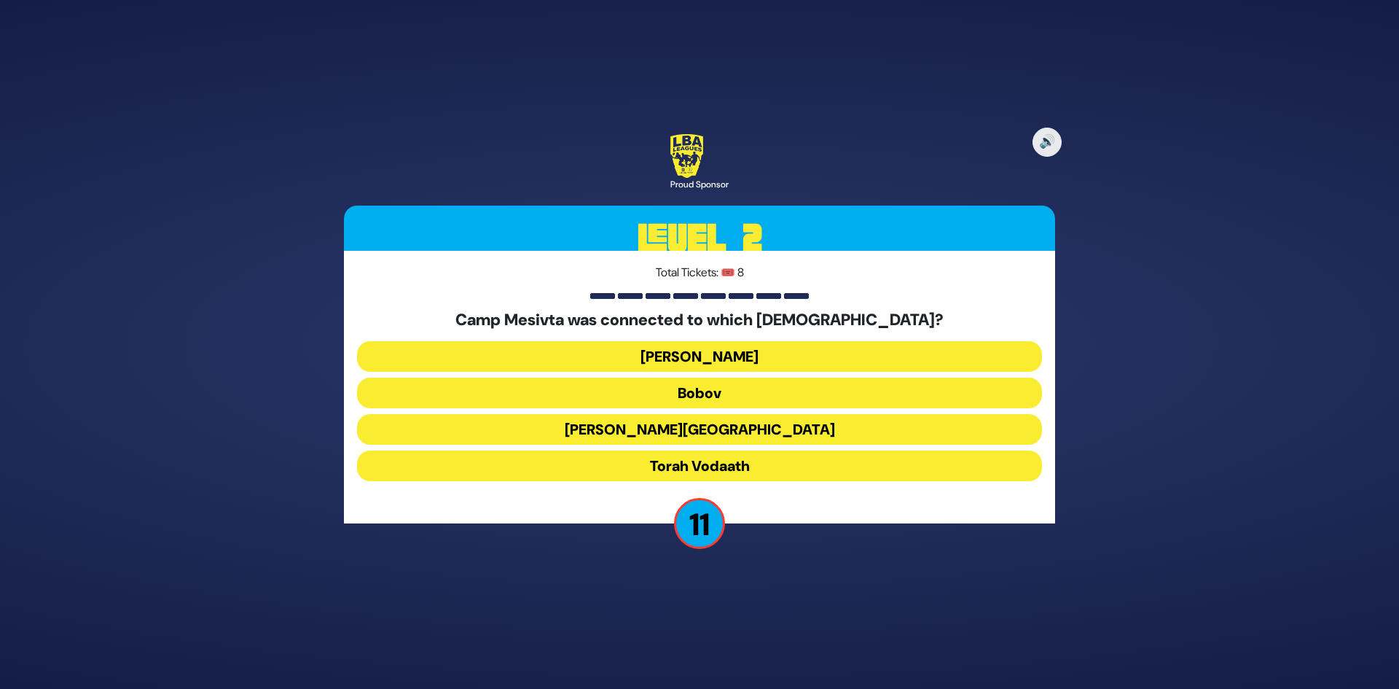
click at [759, 364] on button "[PERSON_NAME]" at bounding box center [699, 356] width 685 height 31
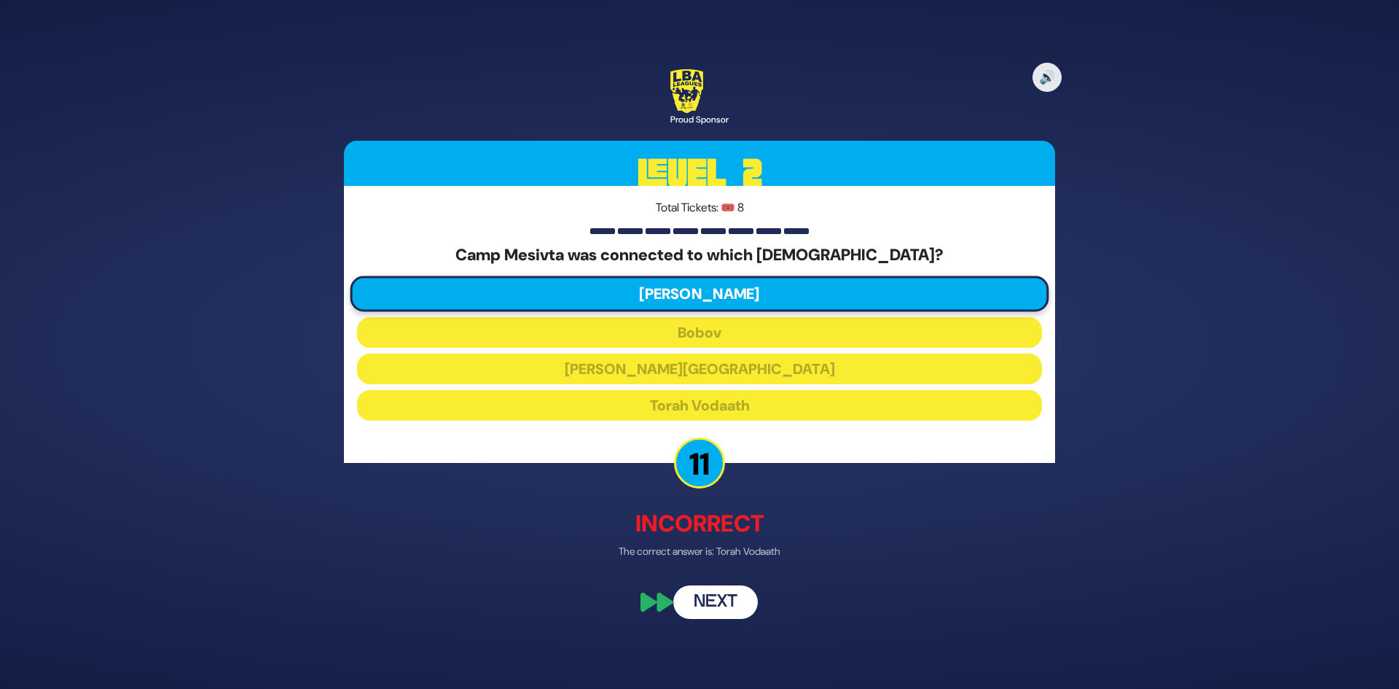
click at [743, 594] on button "Next" at bounding box center [715, 603] width 85 height 34
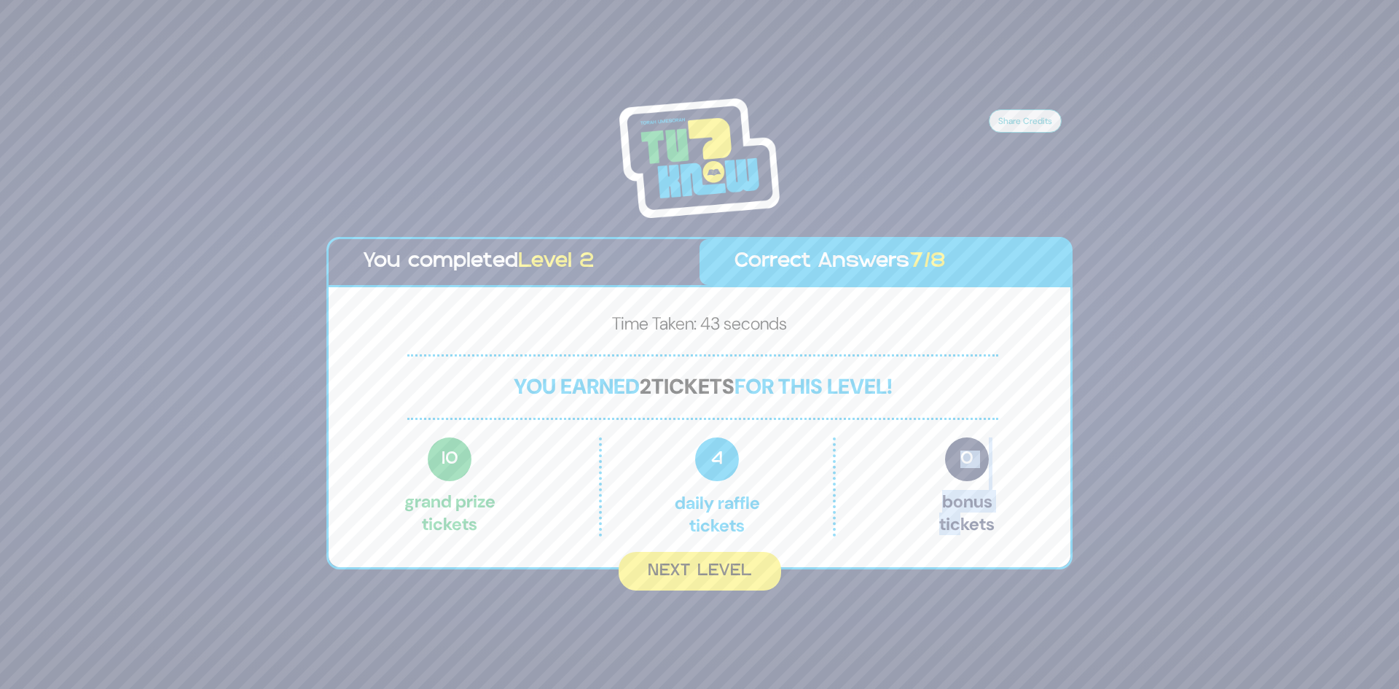
drag, startPoint x: 962, startPoint y: 469, endPoint x: 958, endPoint y: 517, distance: 48.3
click at [958, 517] on p "0 Bonus tickets" at bounding box center [966, 486] width 55 height 99
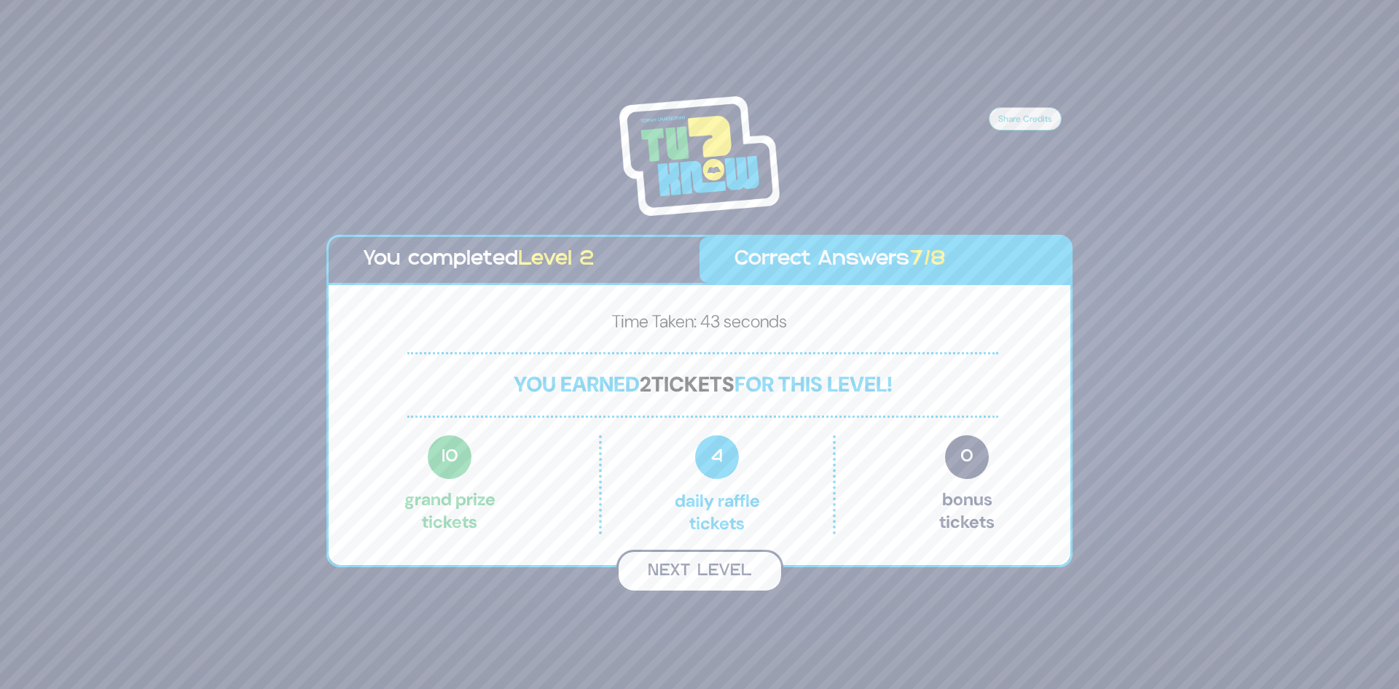
click at [739, 563] on button "Next Level" at bounding box center [700, 571] width 167 height 43
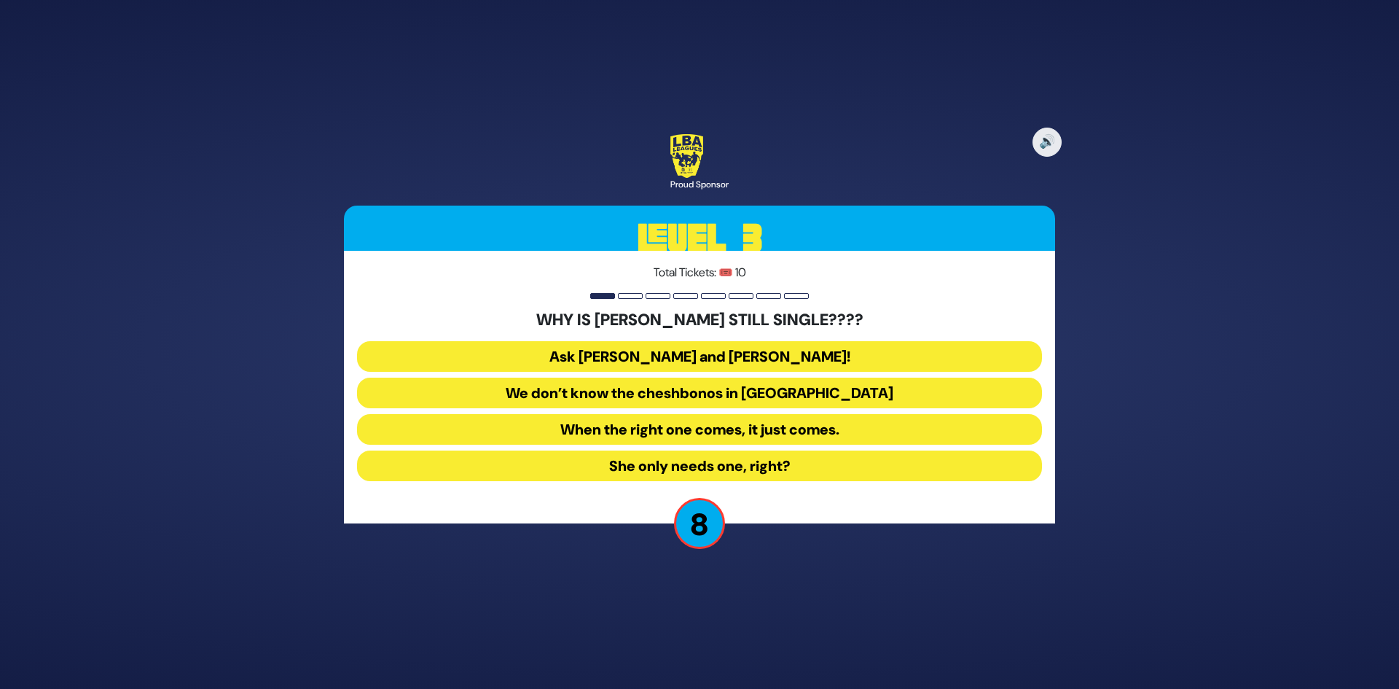
click at [799, 361] on button "Ask [PERSON_NAME] and [PERSON_NAME]!" at bounding box center [699, 356] width 685 height 31
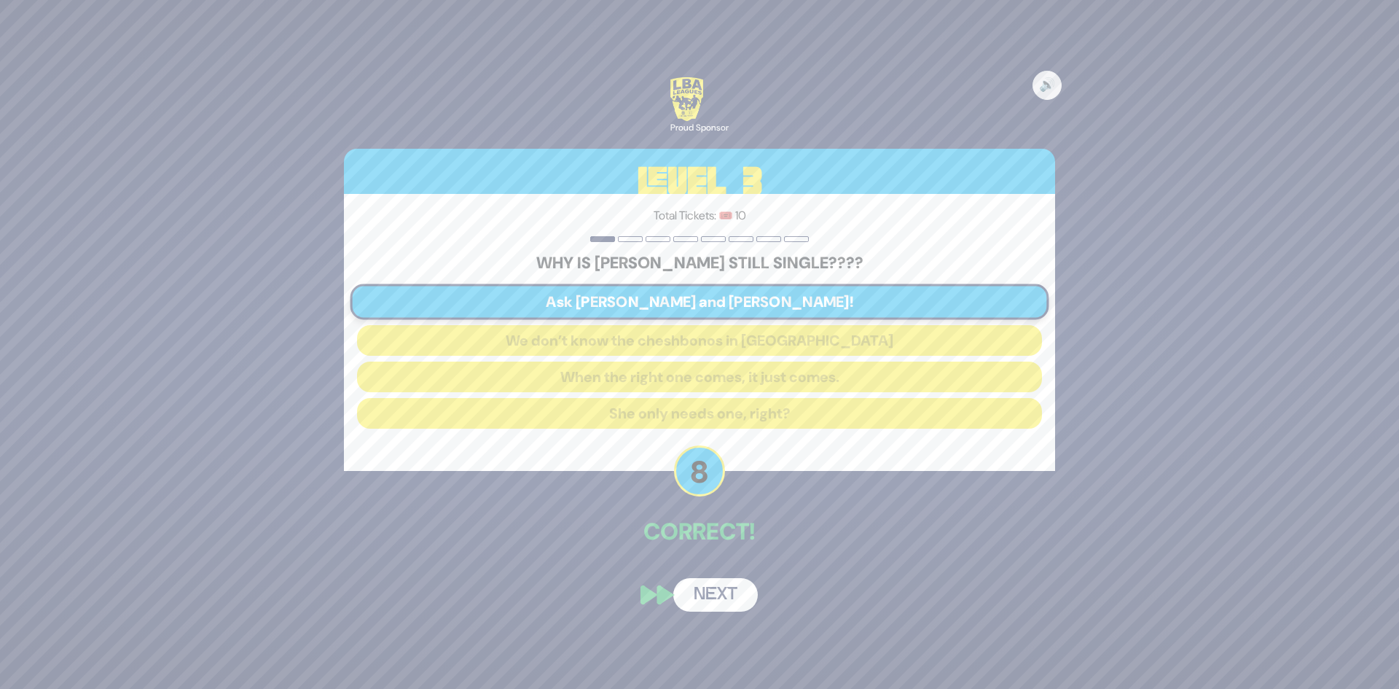
click at [740, 595] on button "Next" at bounding box center [715, 595] width 85 height 34
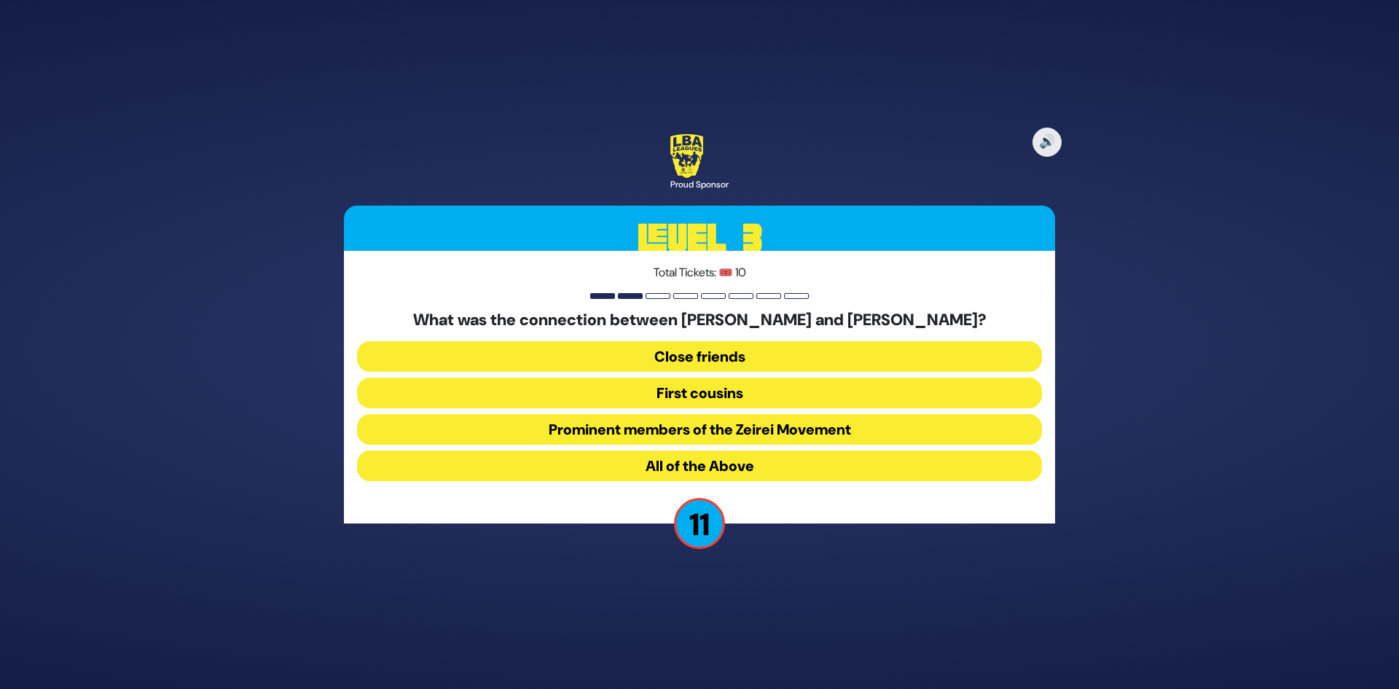
click at [751, 476] on button "All of the Above" at bounding box center [699, 465] width 685 height 31
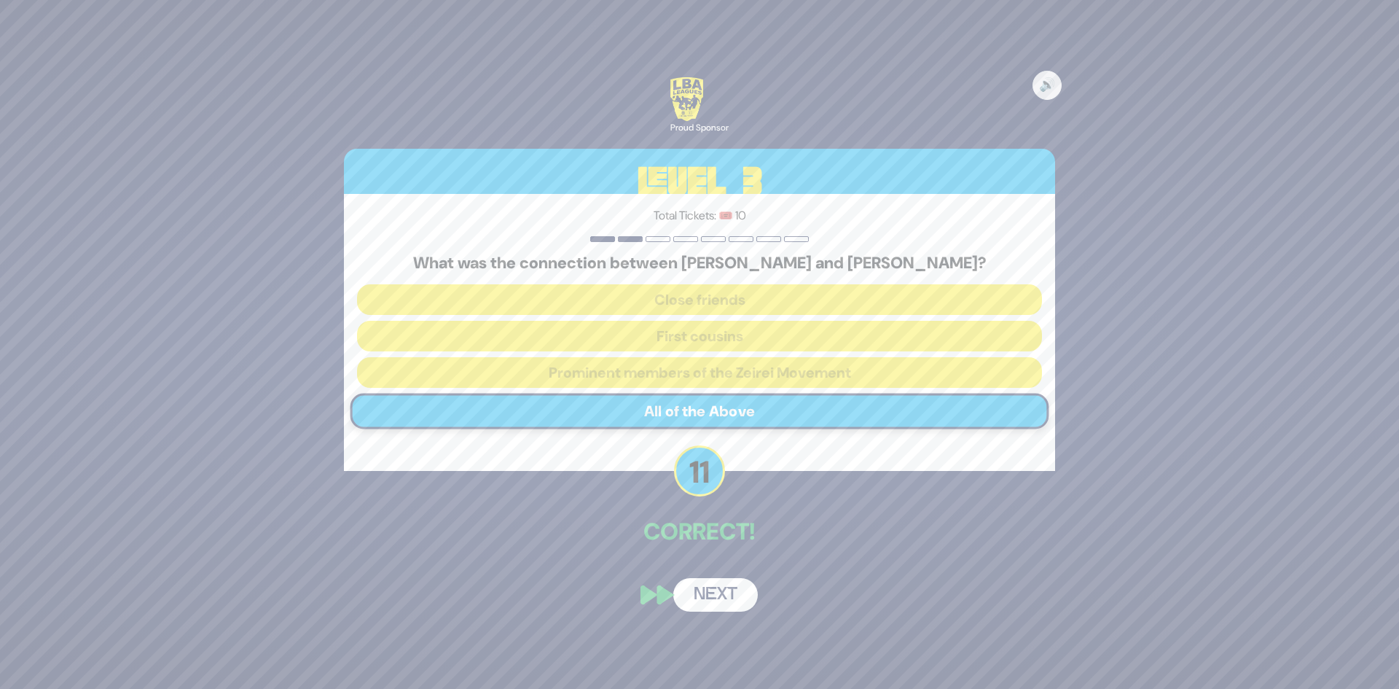
click at [725, 574] on div "🔊 Proud Sponsor Level 3 Total Tickets: 🎟️ 10 What was the connection between [P…" at bounding box center [700, 344] width 746 height 569
click at [732, 594] on button "Next" at bounding box center [715, 595] width 85 height 34
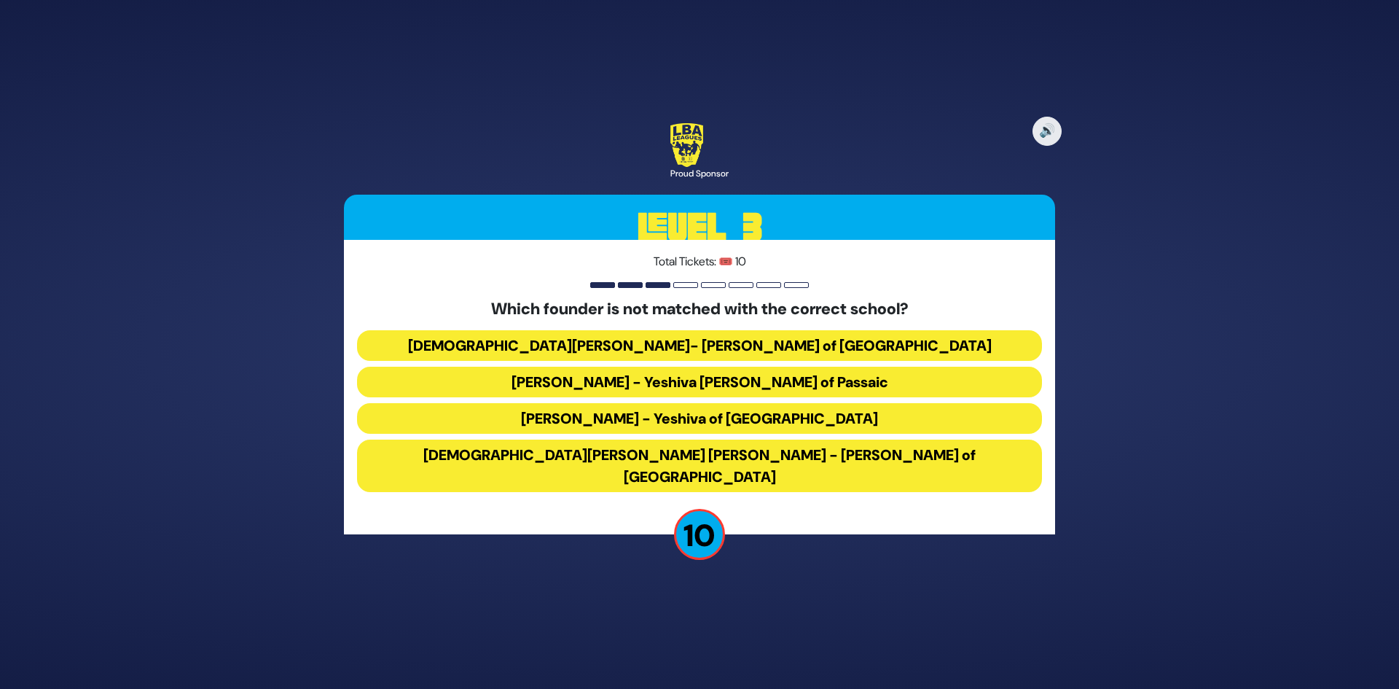
click at [744, 464] on button "[DEMOGRAPHIC_DATA][PERSON_NAME] [PERSON_NAME] - [PERSON_NAME] of [GEOGRAPHIC_DA…" at bounding box center [699, 465] width 685 height 52
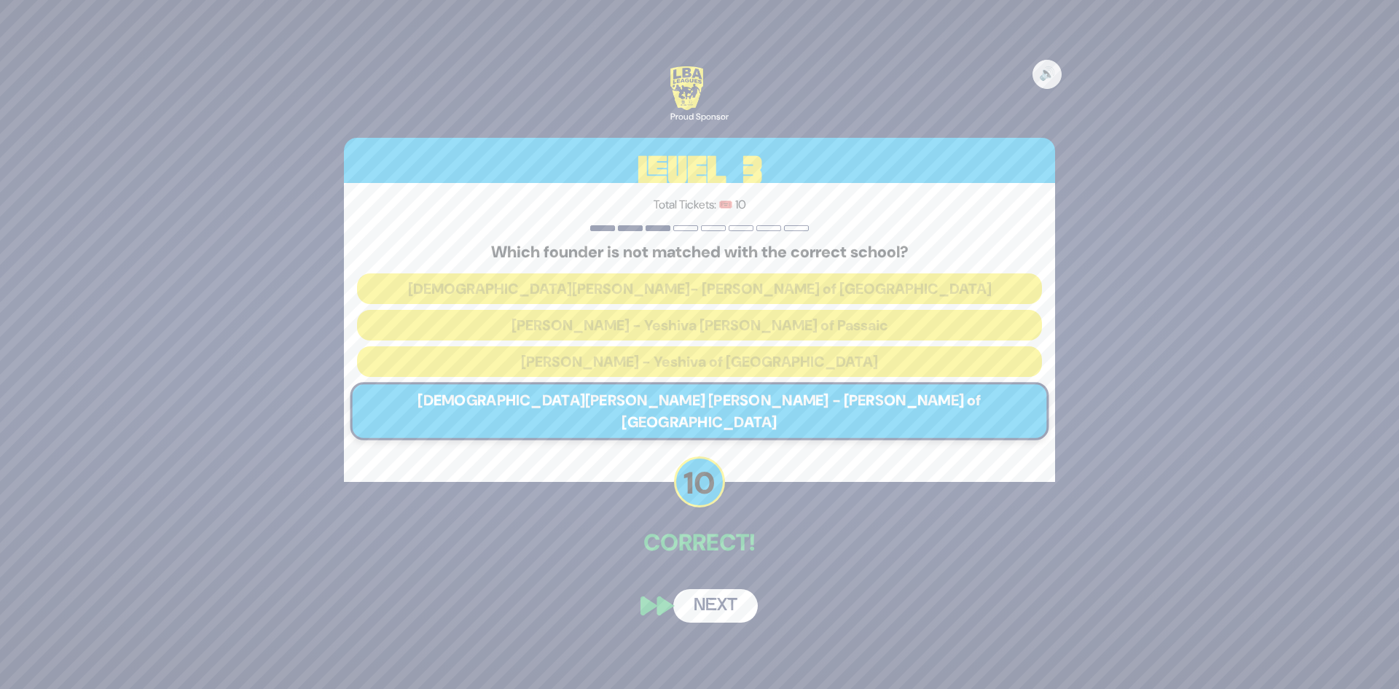
click at [738, 589] on button "Next" at bounding box center [715, 606] width 85 height 34
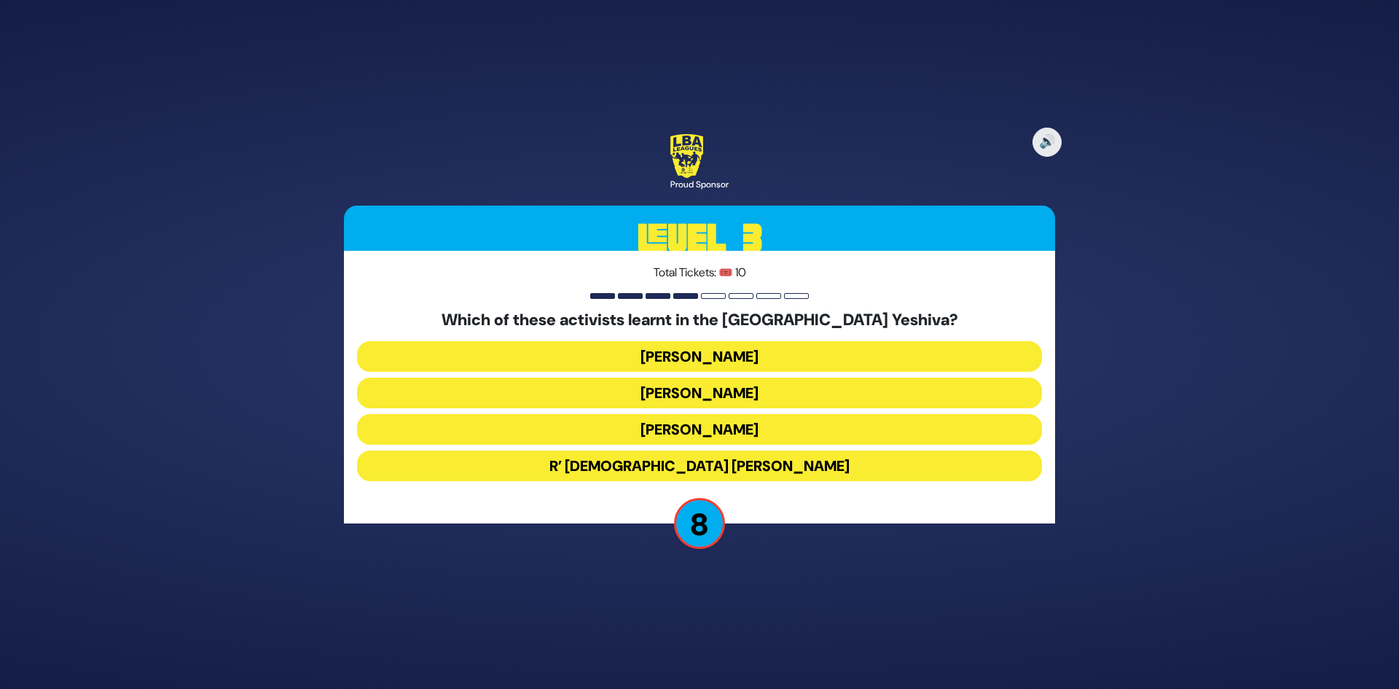
click at [770, 462] on button "R’ [DEMOGRAPHIC_DATA] [PERSON_NAME]" at bounding box center [699, 465] width 685 height 31
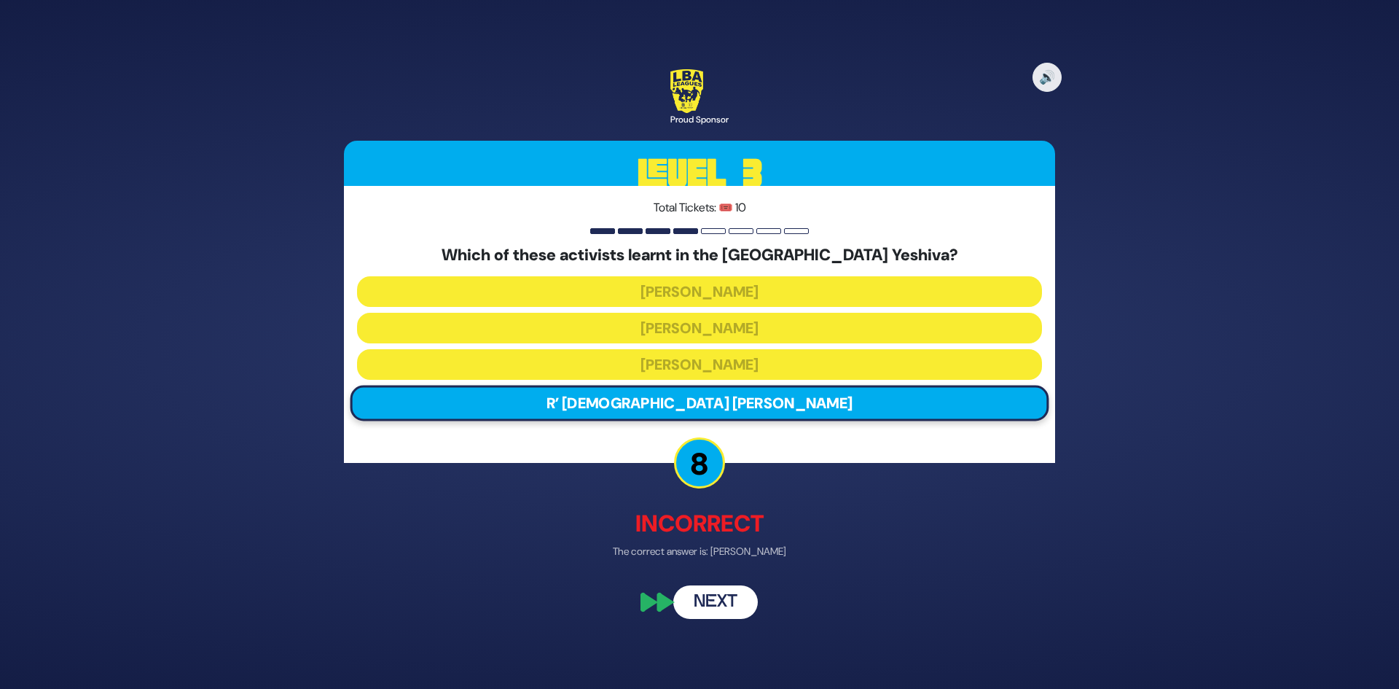
click at [742, 588] on button "Next" at bounding box center [715, 603] width 85 height 34
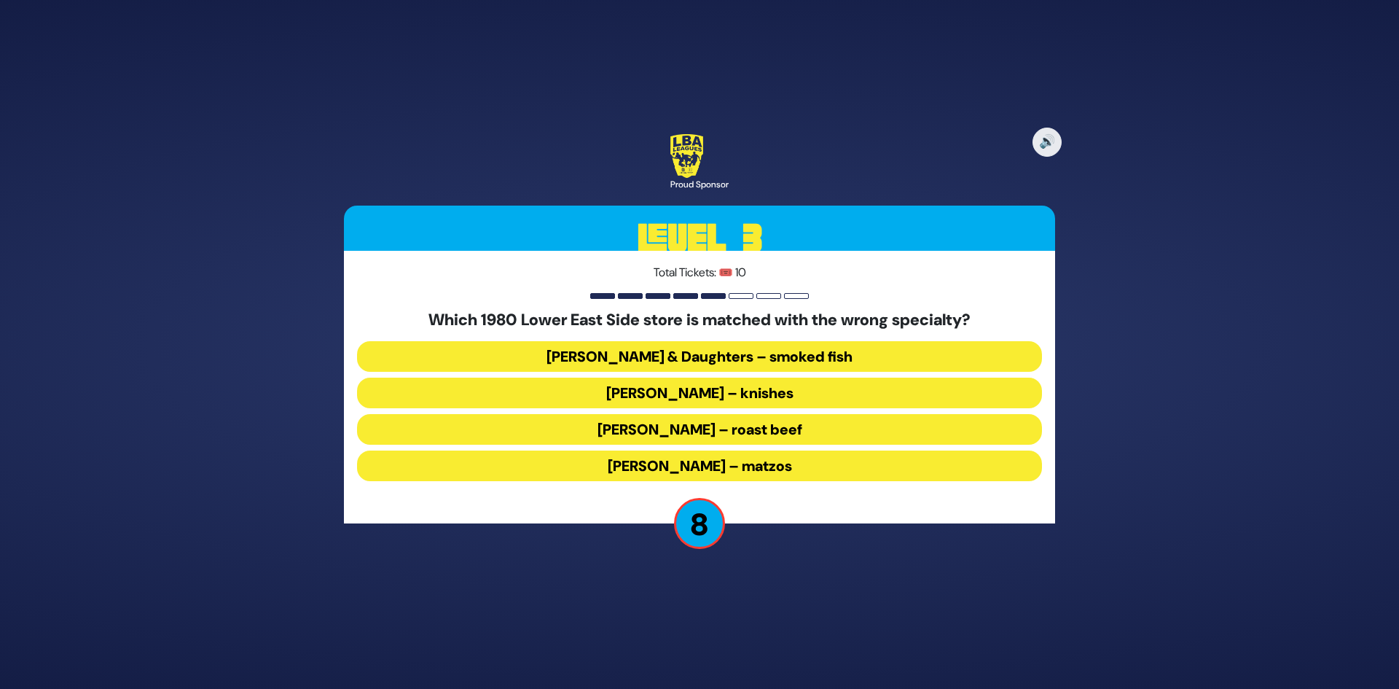
click at [759, 397] on button "[PERSON_NAME] – knishes" at bounding box center [699, 393] width 685 height 31
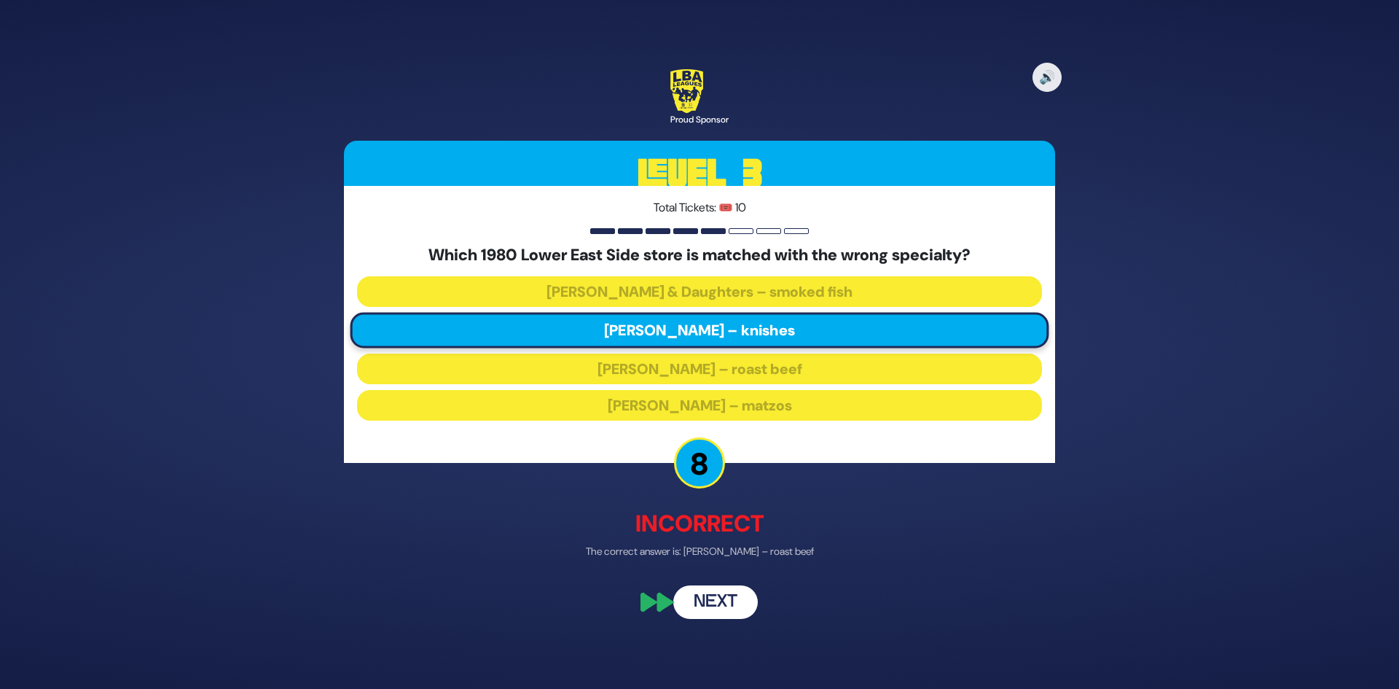
click at [748, 608] on button "Next" at bounding box center [715, 603] width 85 height 34
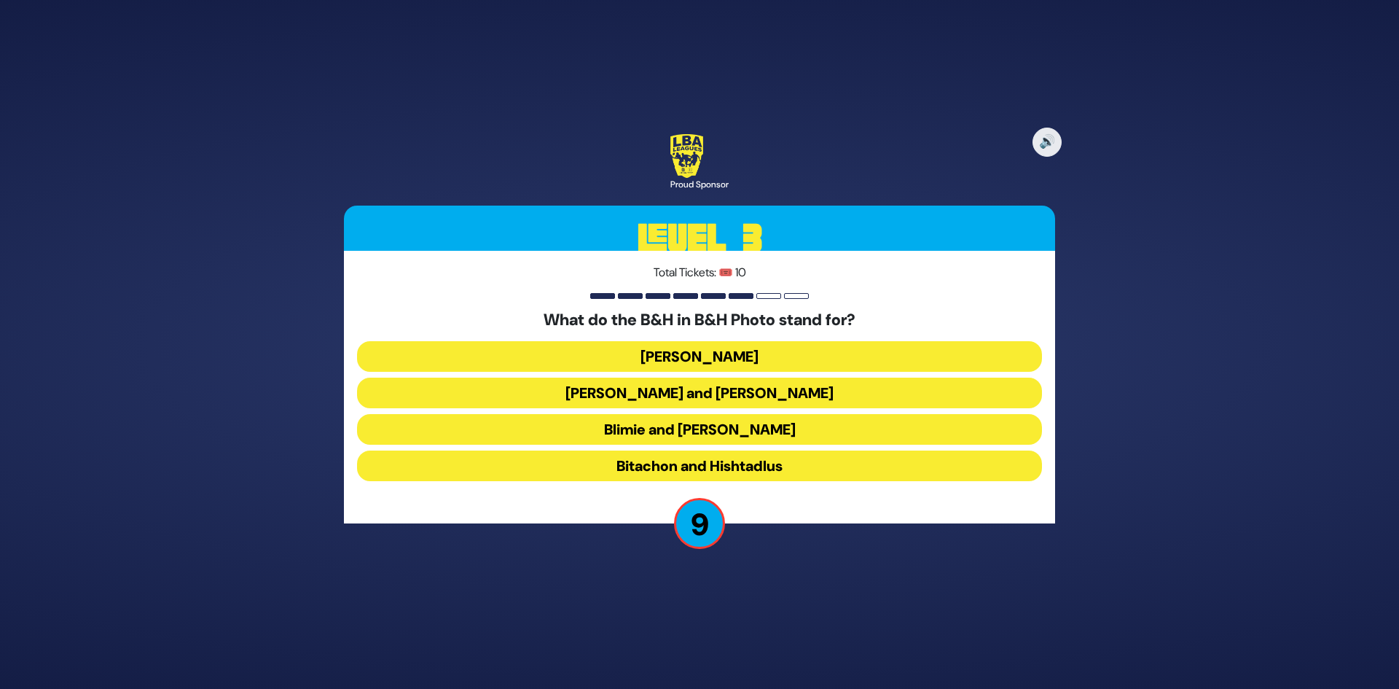
click at [778, 434] on button "Blimie and [PERSON_NAME]" at bounding box center [699, 429] width 685 height 31
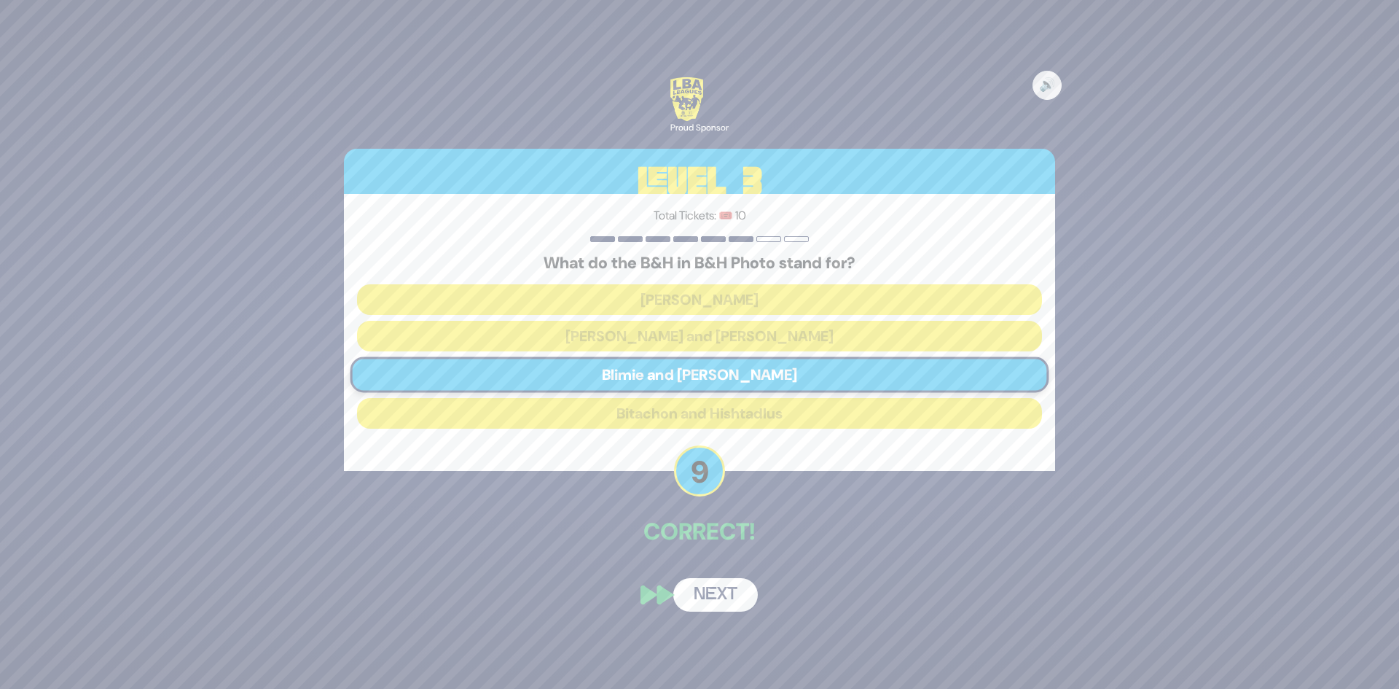
click at [742, 598] on button "Next" at bounding box center [715, 595] width 85 height 34
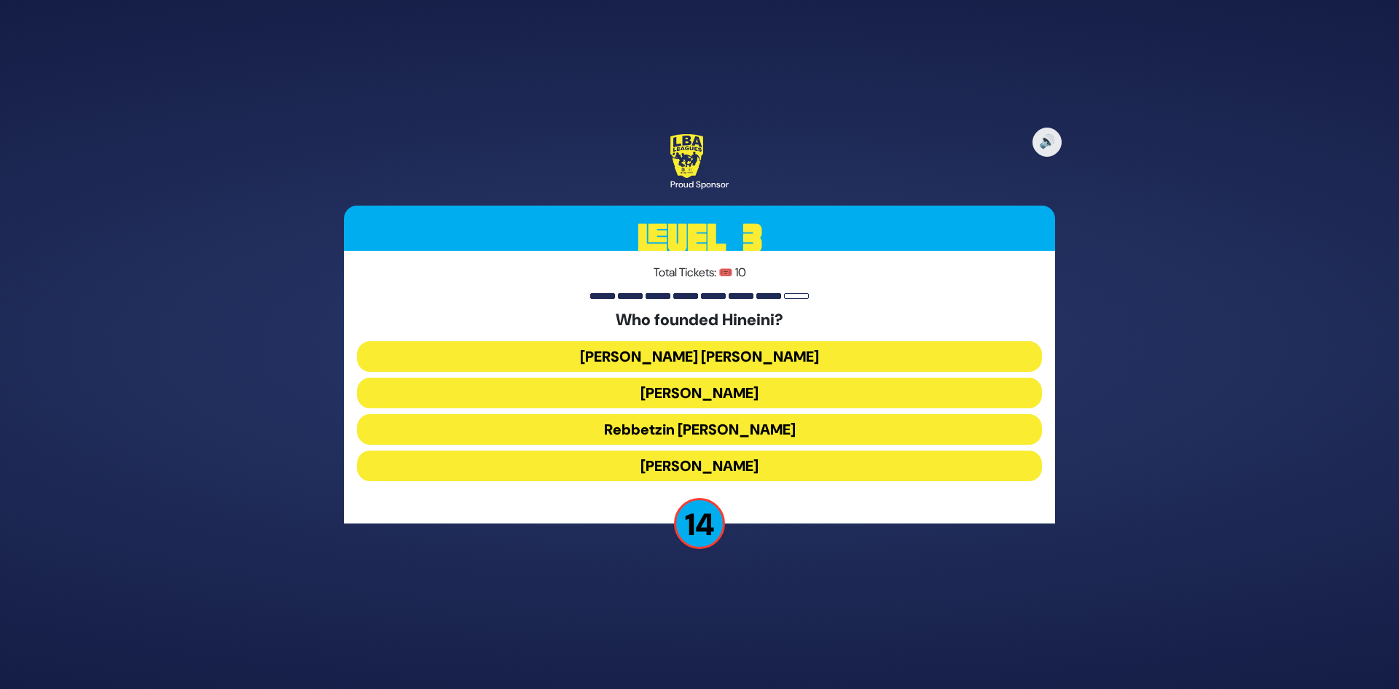
click at [748, 395] on button "[PERSON_NAME]" at bounding box center [699, 393] width 685 height 31
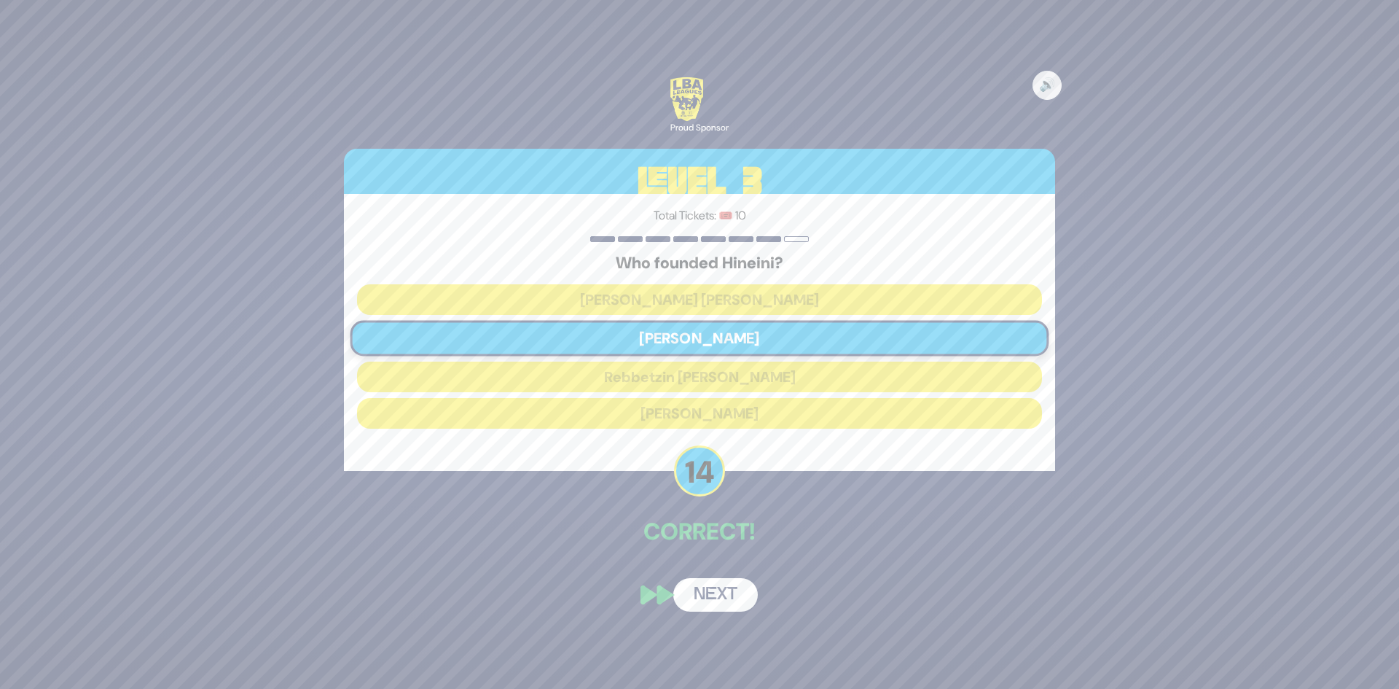
click at [727, 587] on button "Next" at bounding box center [715, 595] width 85 height 34
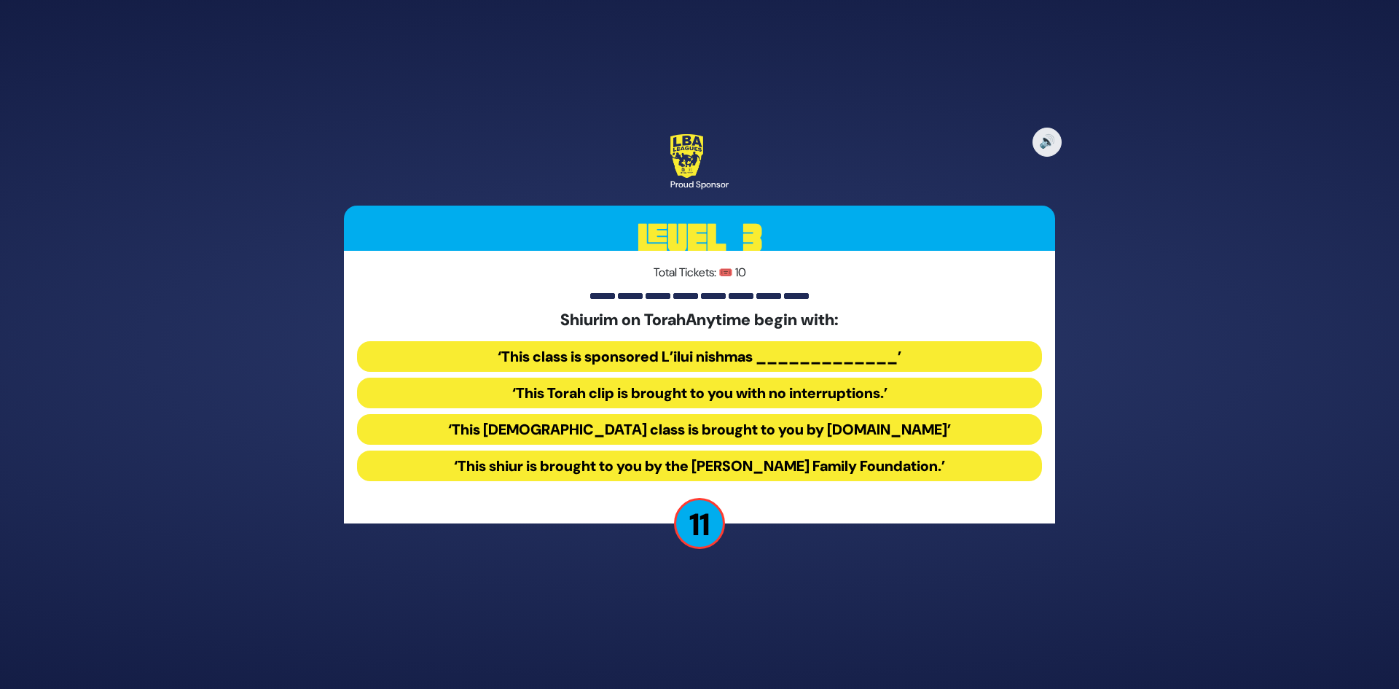
click at [726, 432] on button "‘This [DEMOGRAPHIC_DATA] class is brought to you by [DOMAIN_NAME]’" at bounding box center [699, 429] width 685 height 31
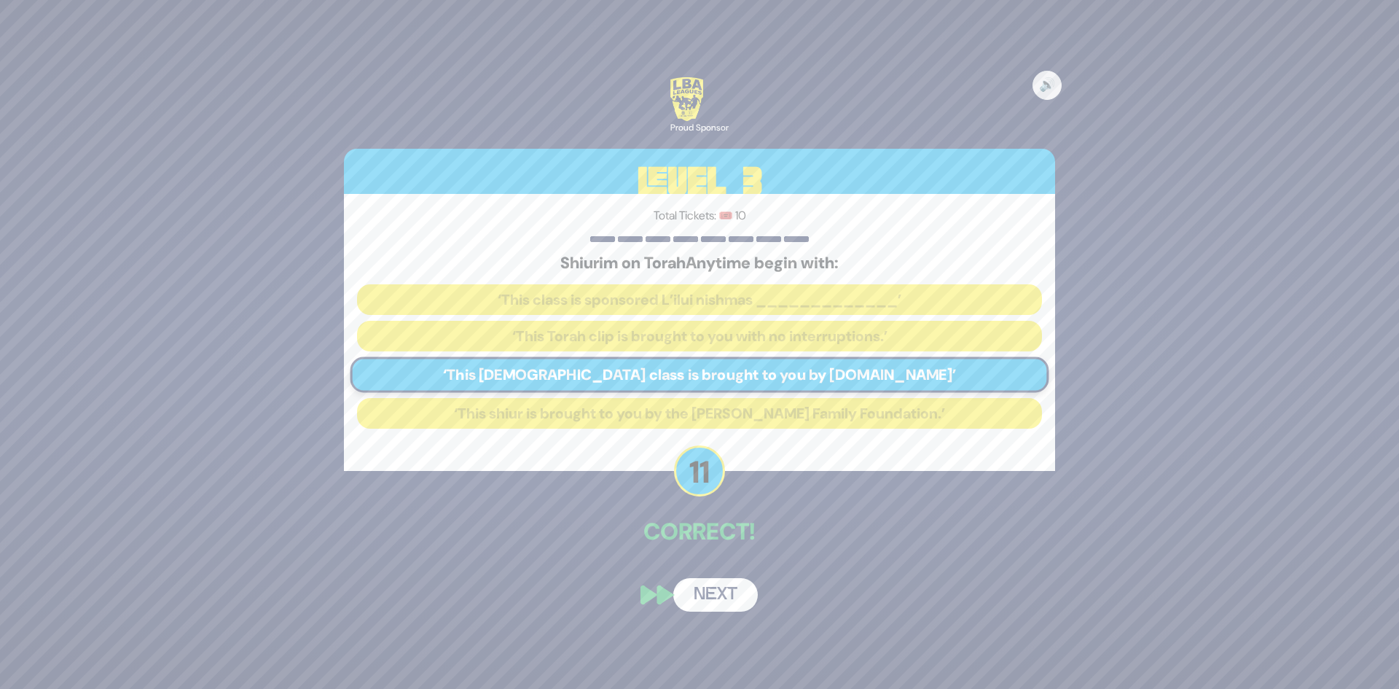
click at [733, 593] on button "Next" at bounding box center [715, 595] width 85 height 34
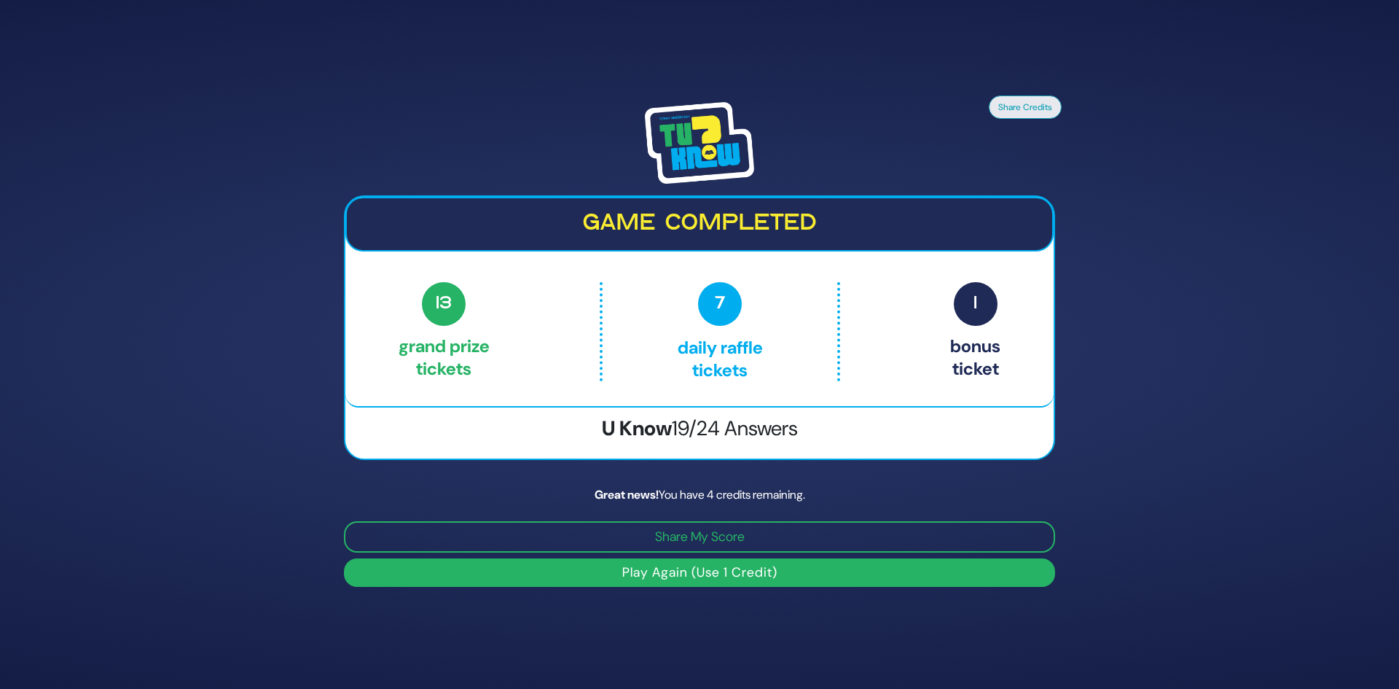
drag, startPoint x: 974, startPoint y: 303, endPoint x: 981, endPoint y: 338, distance: 35.6
click at [982, 327] on p "1 Bonus ticket" at bounding box center [975, 331] width 50 height 99
click at [980, 344] on p "1 Bonus ticket" at bounding box center [975, 331] width 50 height 99
click at [698, 136] on img at bounding box center [699, 143] width 109 height 82
click at [717, 138] on img at bounding box center [699, 143] width 109 height 82
